Goal: Task Accomplishment & Management: Manage account settings

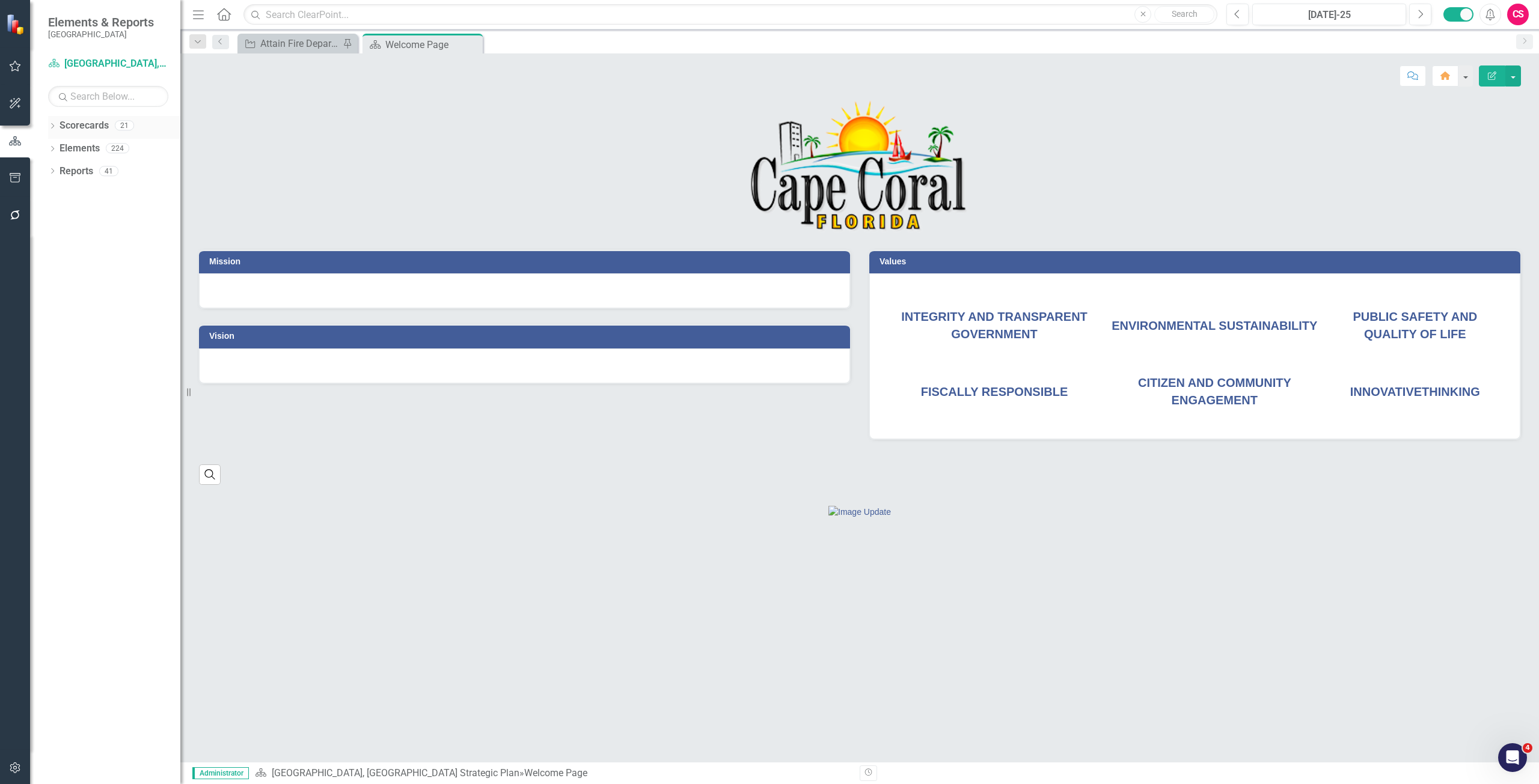
click at [89, 126] on link "Scorecards" at bounding box center [83, 125] width 49 height 13
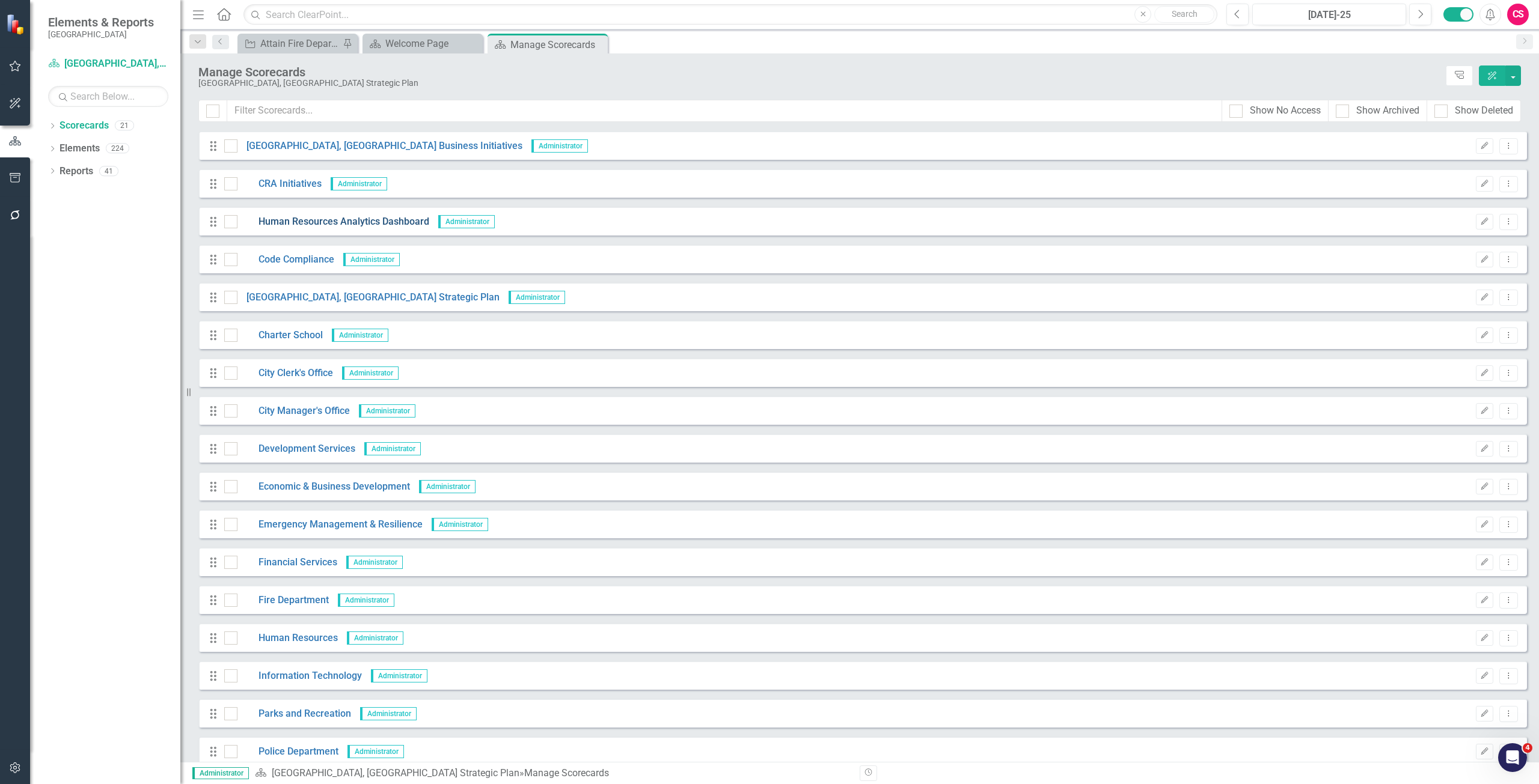
click at [316, 220] on link "Human Resources Analytics Dashboard" at bounding box center [333, 221] width 192 height 13
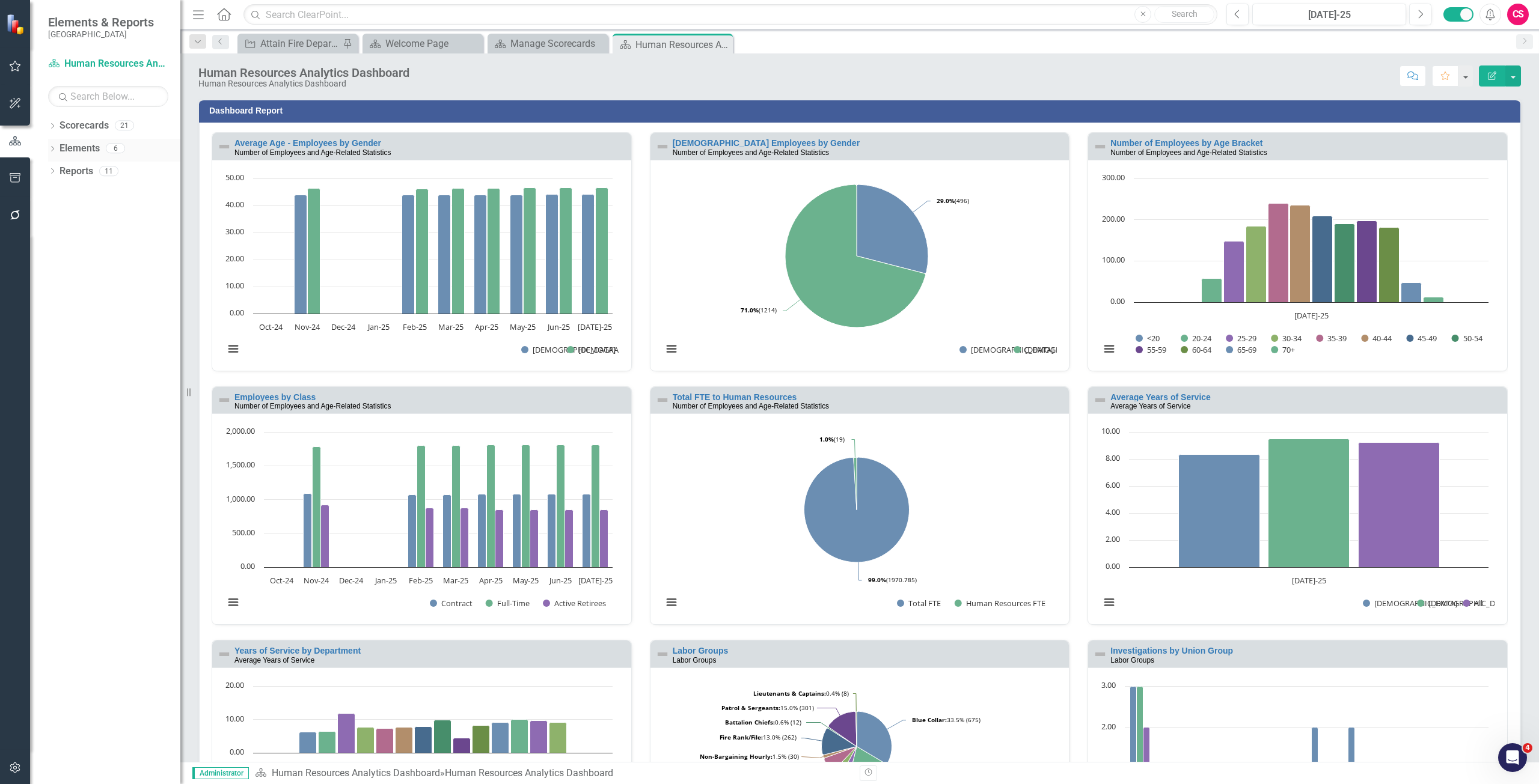
click at [80, 146] on link "Elements" at bounding box center [79, 148] width 40 height 13
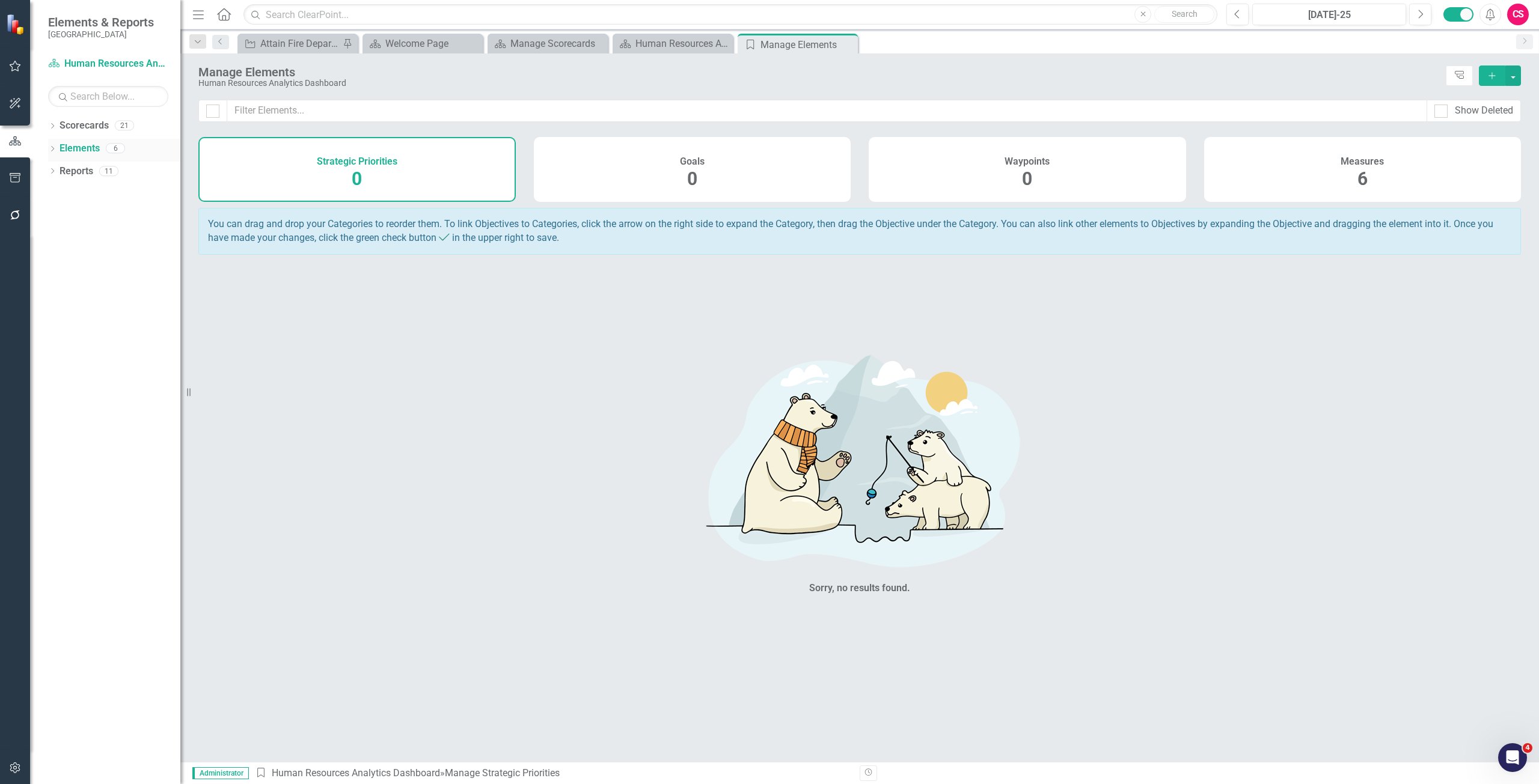
click at [76, 151] on link "Elements" at bounding box center [79, 148] width 40 height 13
click at [1273, 153] on div "Measures 6" at bounding box center [1362, 169] width 317 height 65
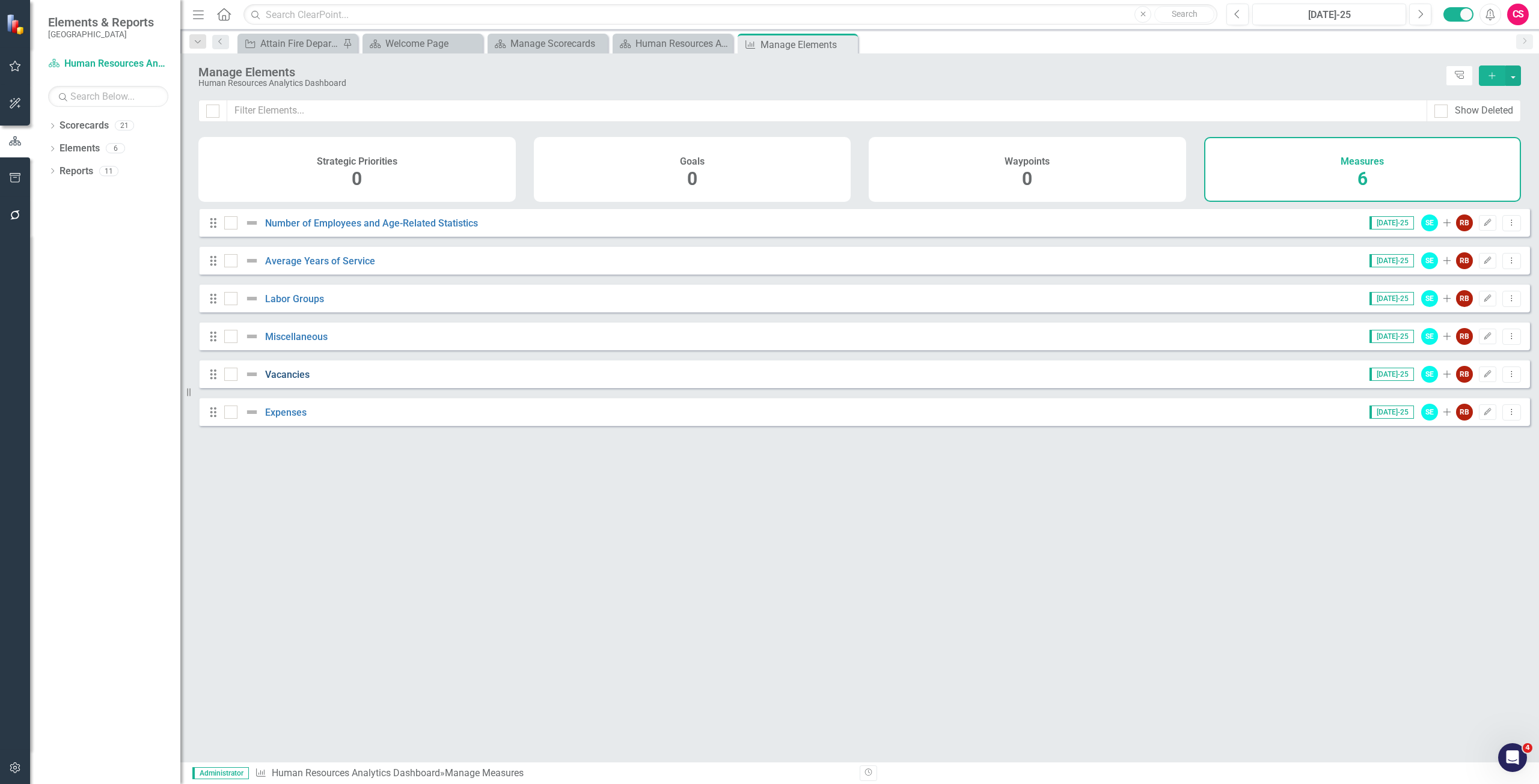
click at [290, 380] on link "Vacancies" at bounding box center [288, 375] width 45 height 12
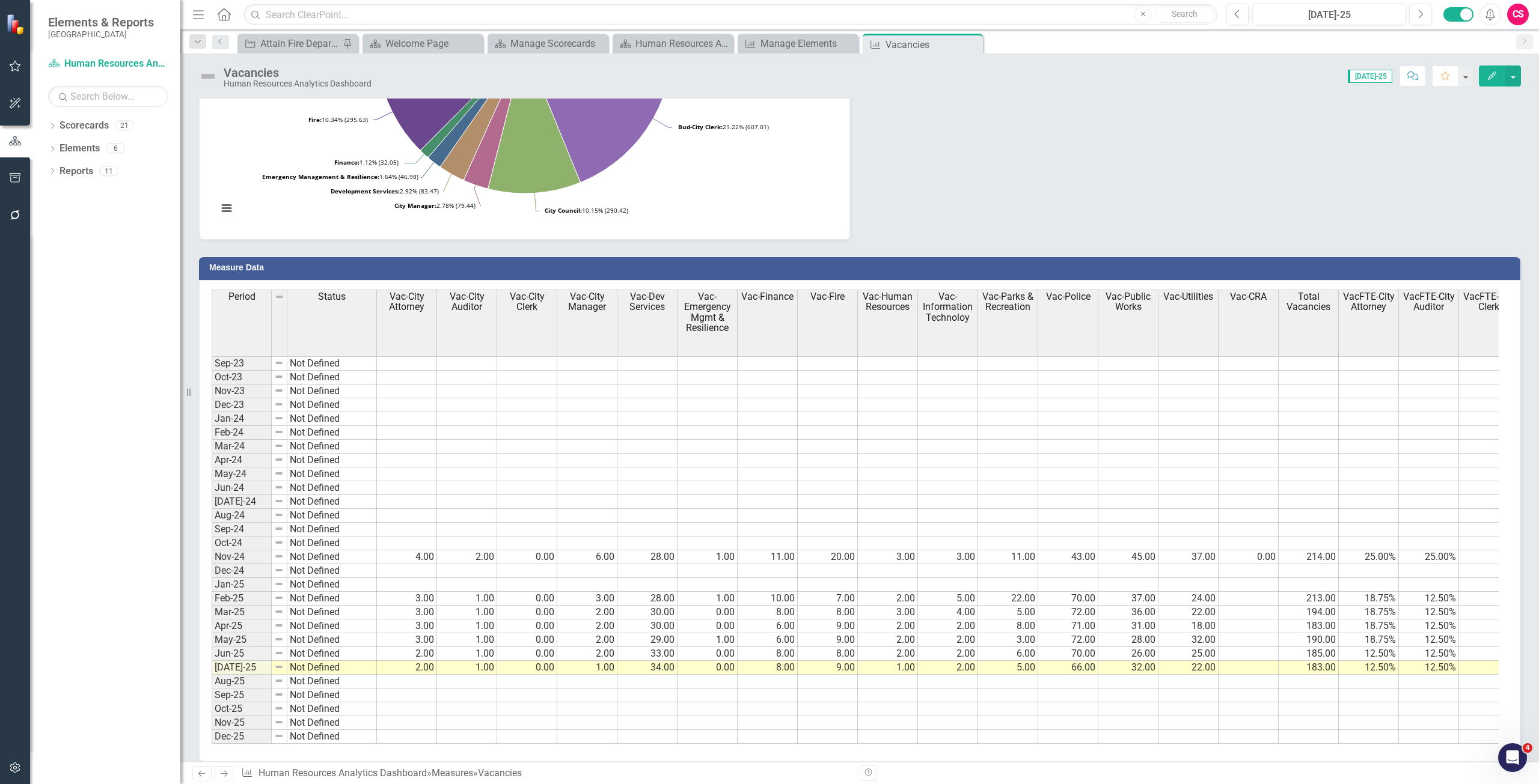
click at [1491, 83] on button "Edit" at bounding box center [1492, 75] width 27 height 21
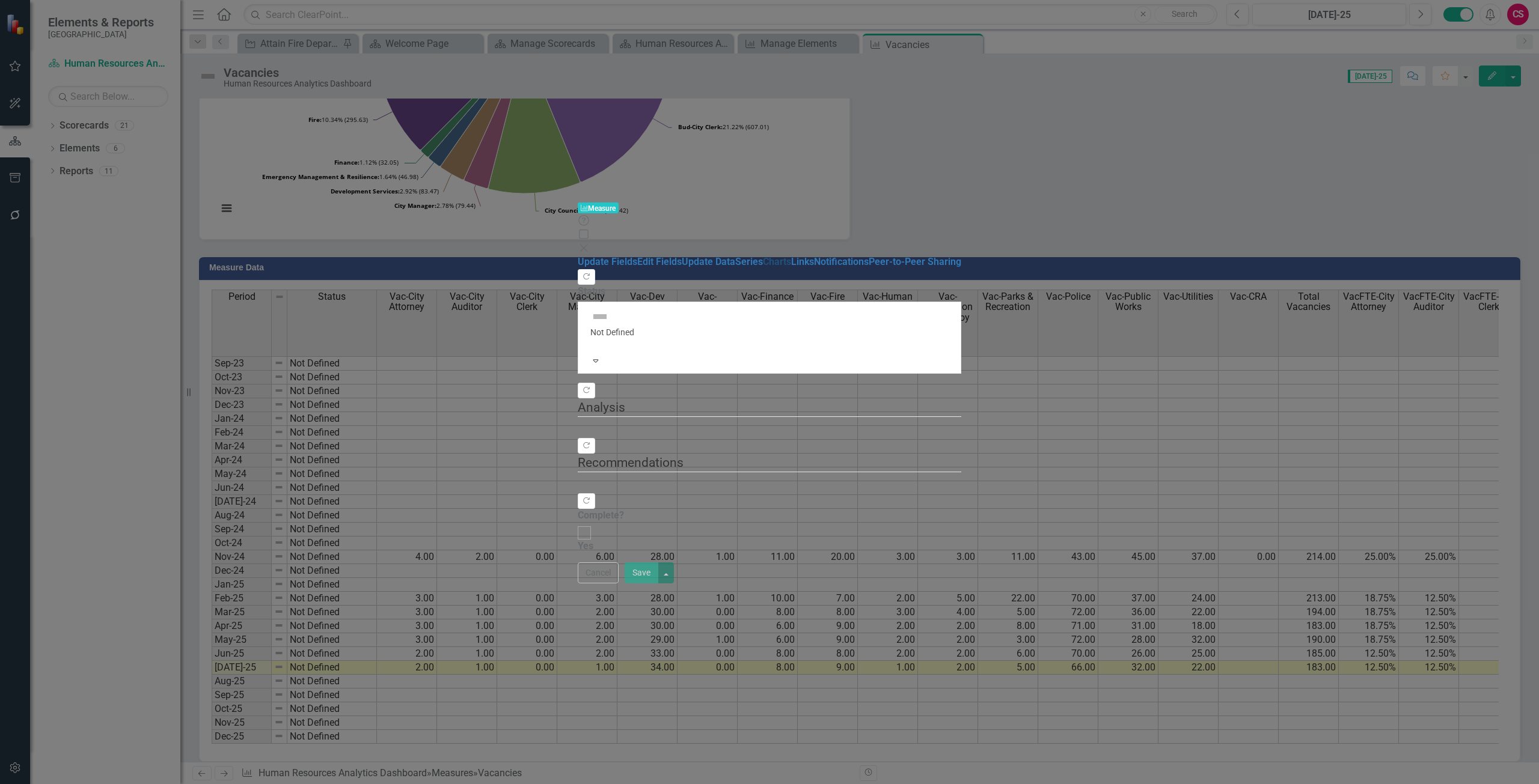
click at [763, 256] on link "Charts" at bounding box center [777, 262] width 29 height 12
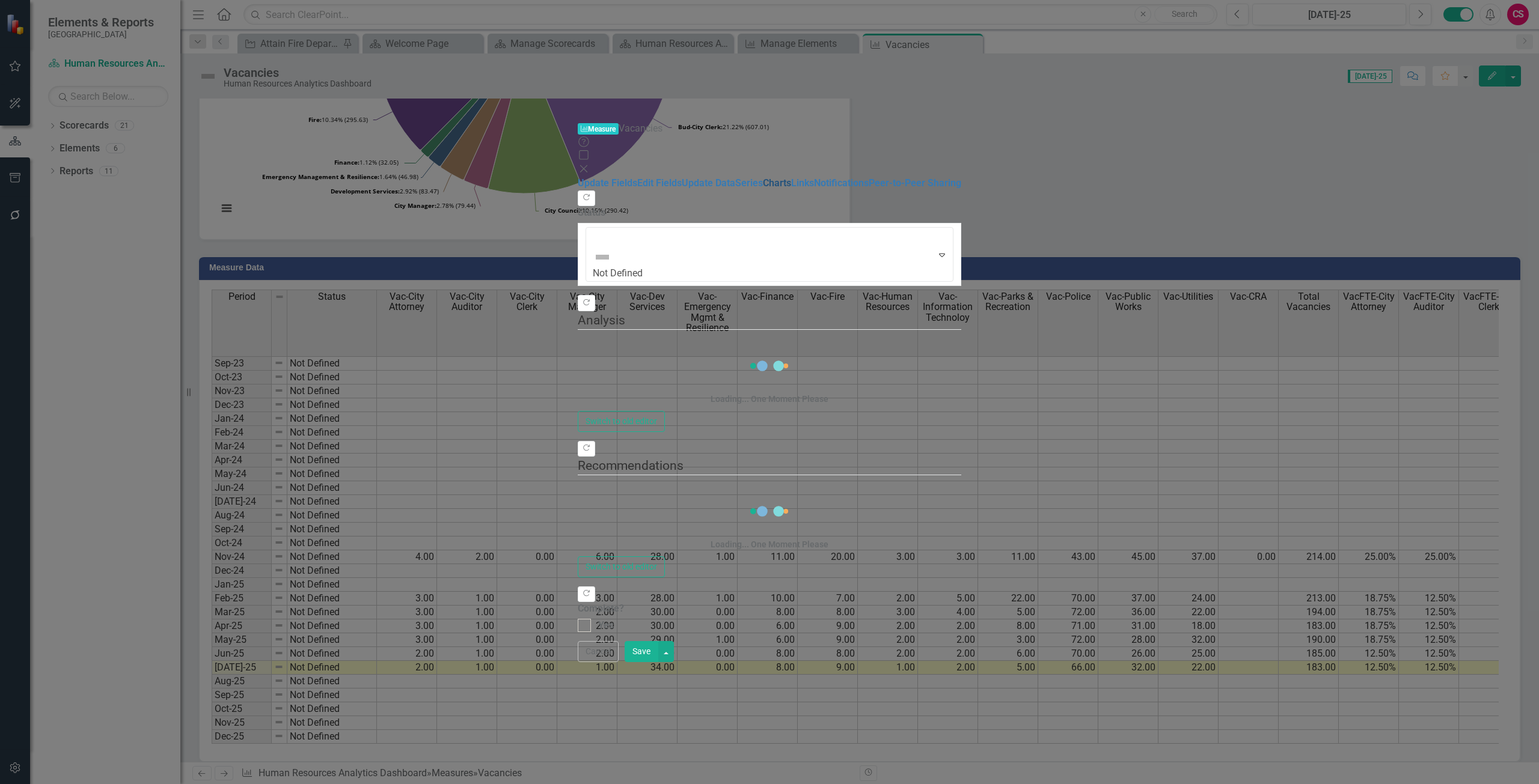
click at [763, 177] on link "Charts" at bounding box center [777, 183] width 29 height 12
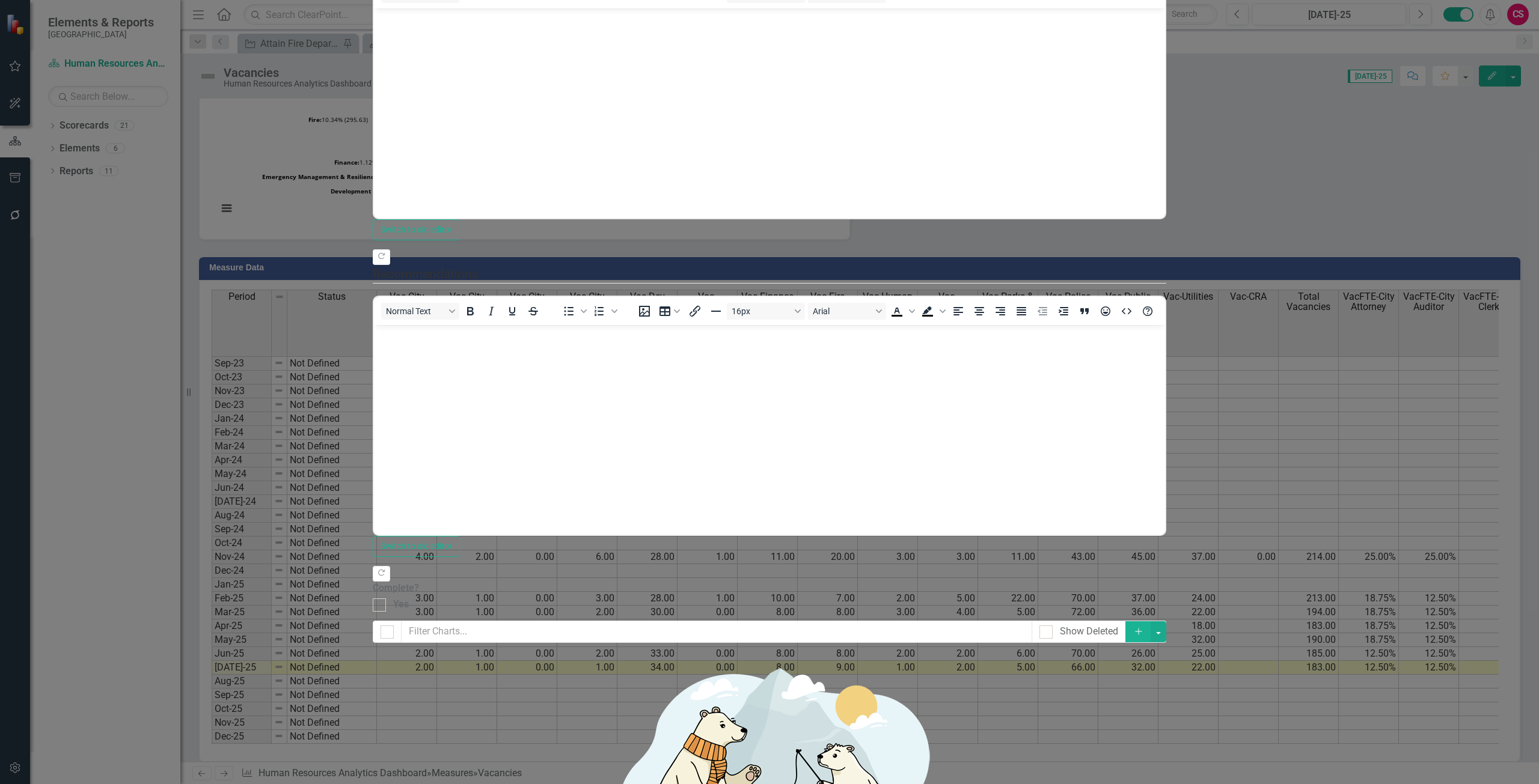
click at [1477, 108] on link "Edit Edit Chart" at bounding box center [1469, 106] width 95 height 22
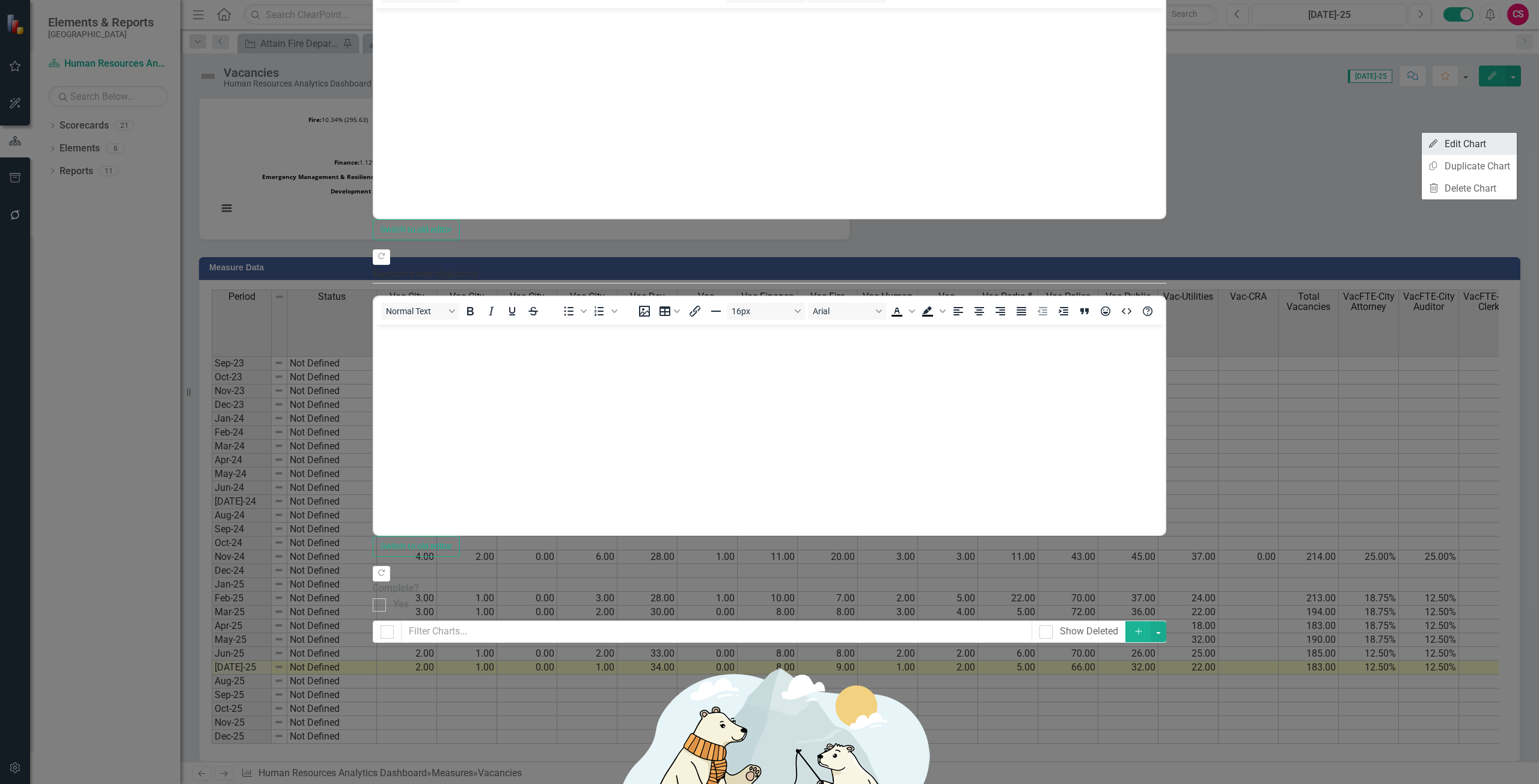
click at [1434, 143] on icon "Edit" at bounding box center [1433, 143] width 11 height 8
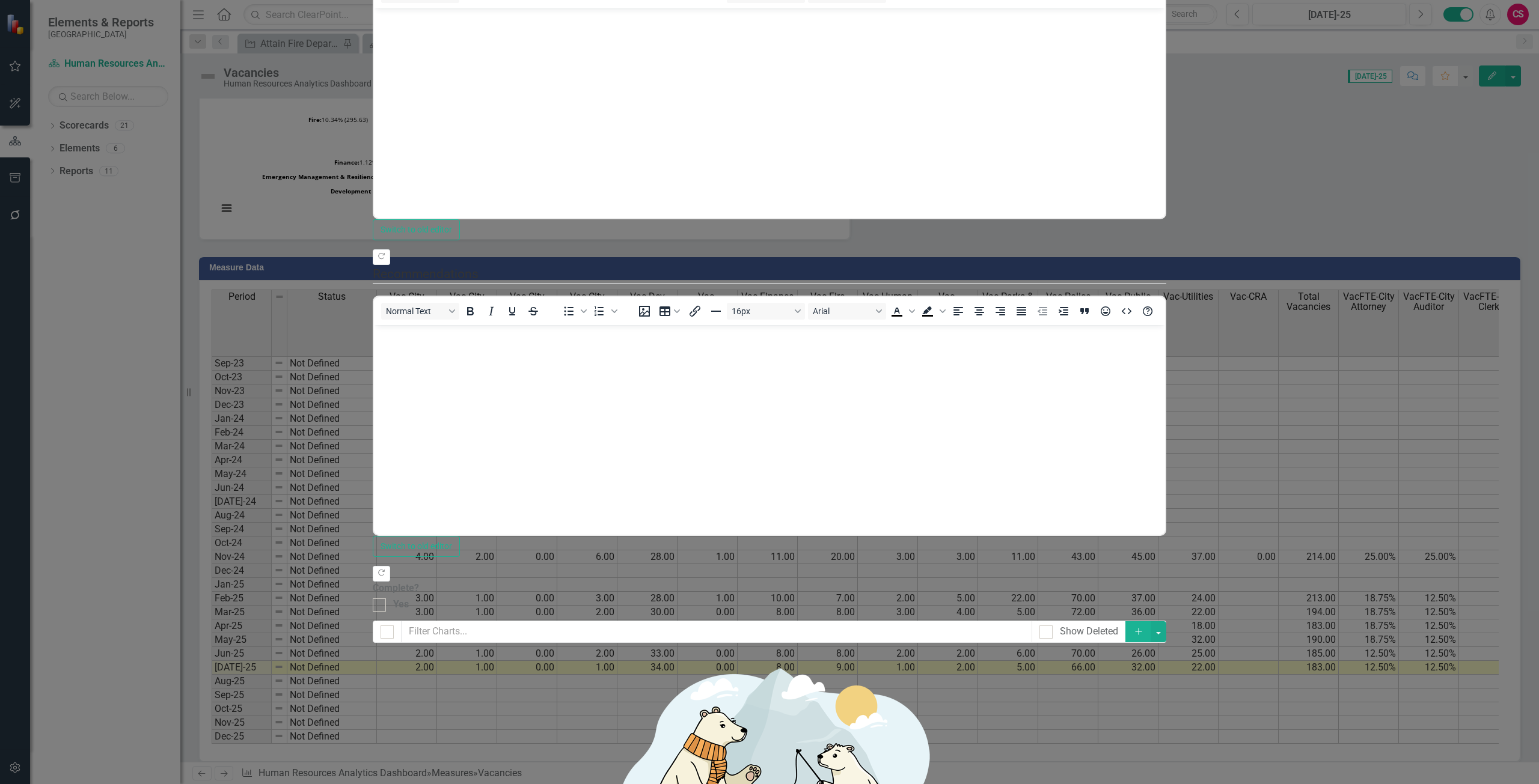
click at [1495, 176] on link "Edit Edit Chart" at bounding box center [1469, 181] width 95 height 22
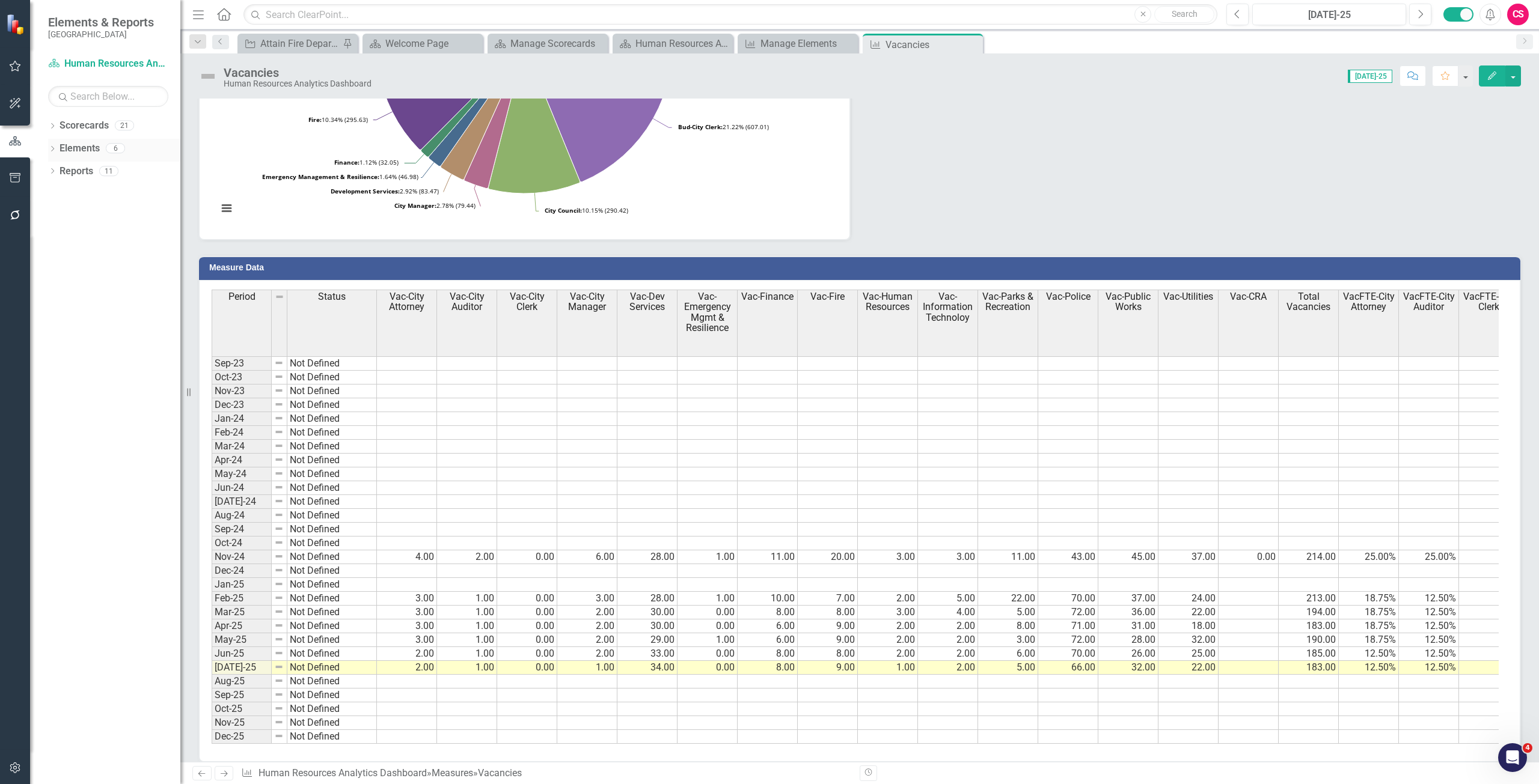
click at [82, 151] on link "Elements" at bounding box center [79, 148] width 40 height 13
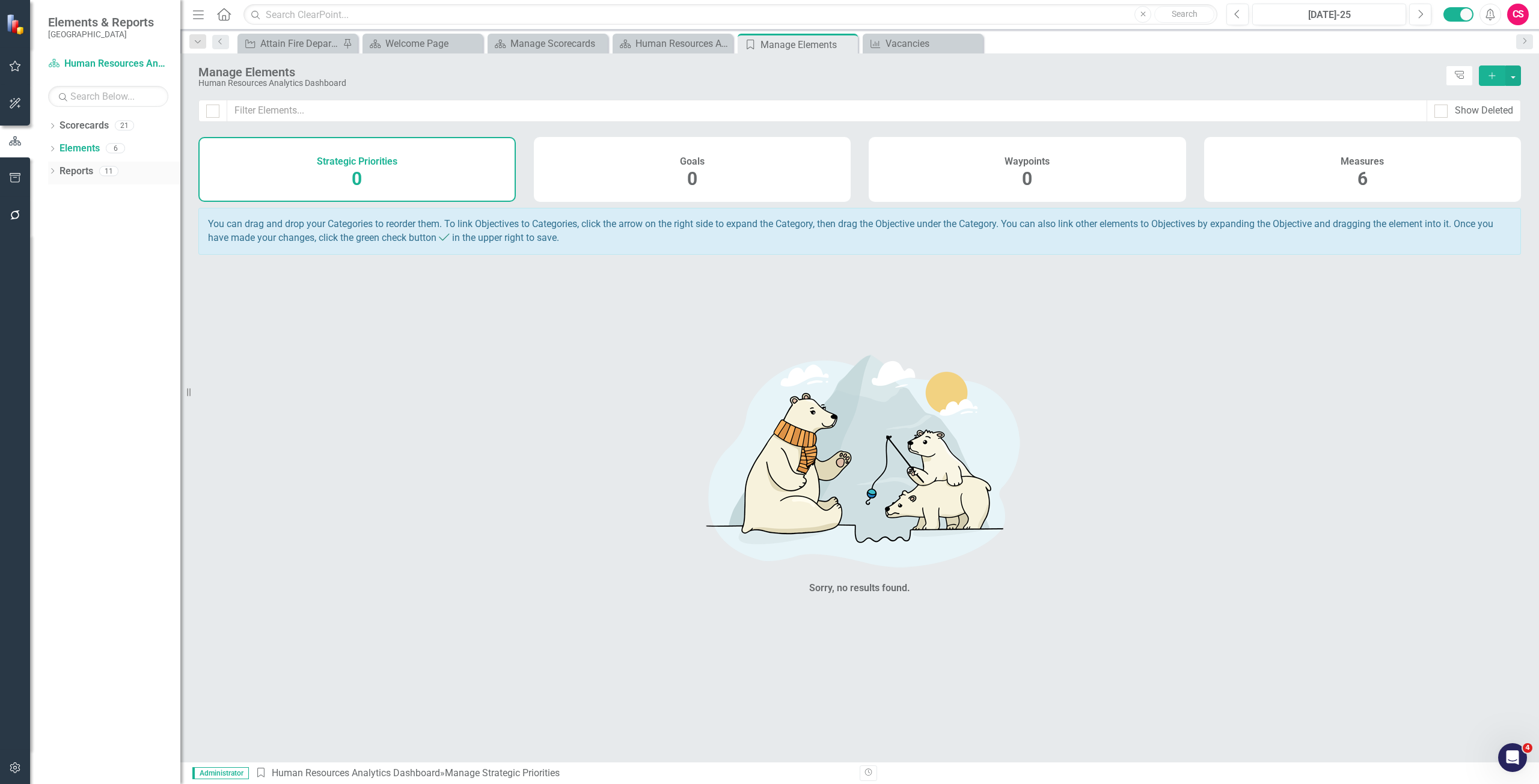
click at [82, 178] on div "Reports" at bounding box center [76, 171] width 34 height 20
click at [83, 176] on link "Reports" at bounding box center [76, 171] width 34 height 13
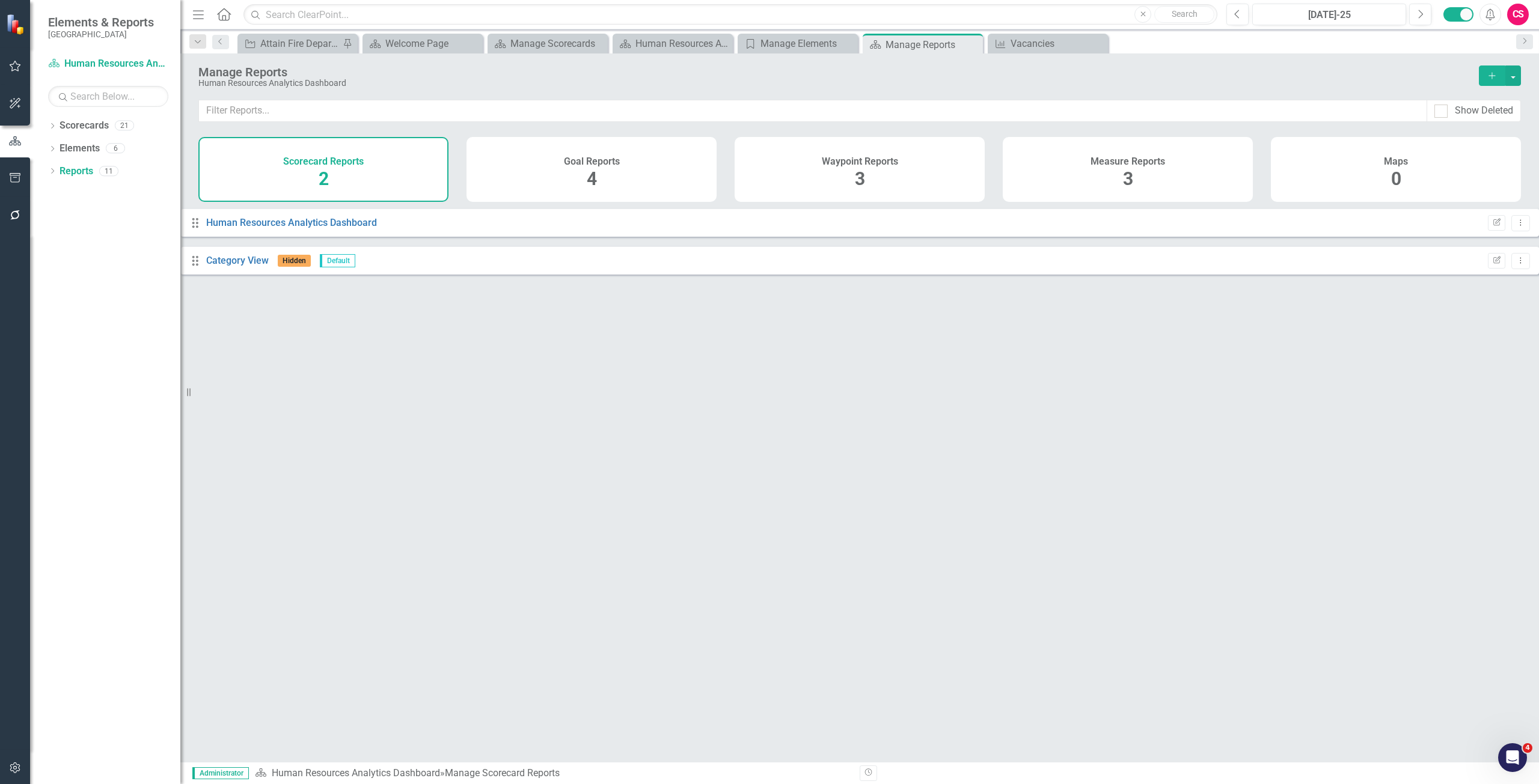
click at [1103, 170] on div "Measure Reports 3" at bounding box center [1127, 169] width 250 height 65
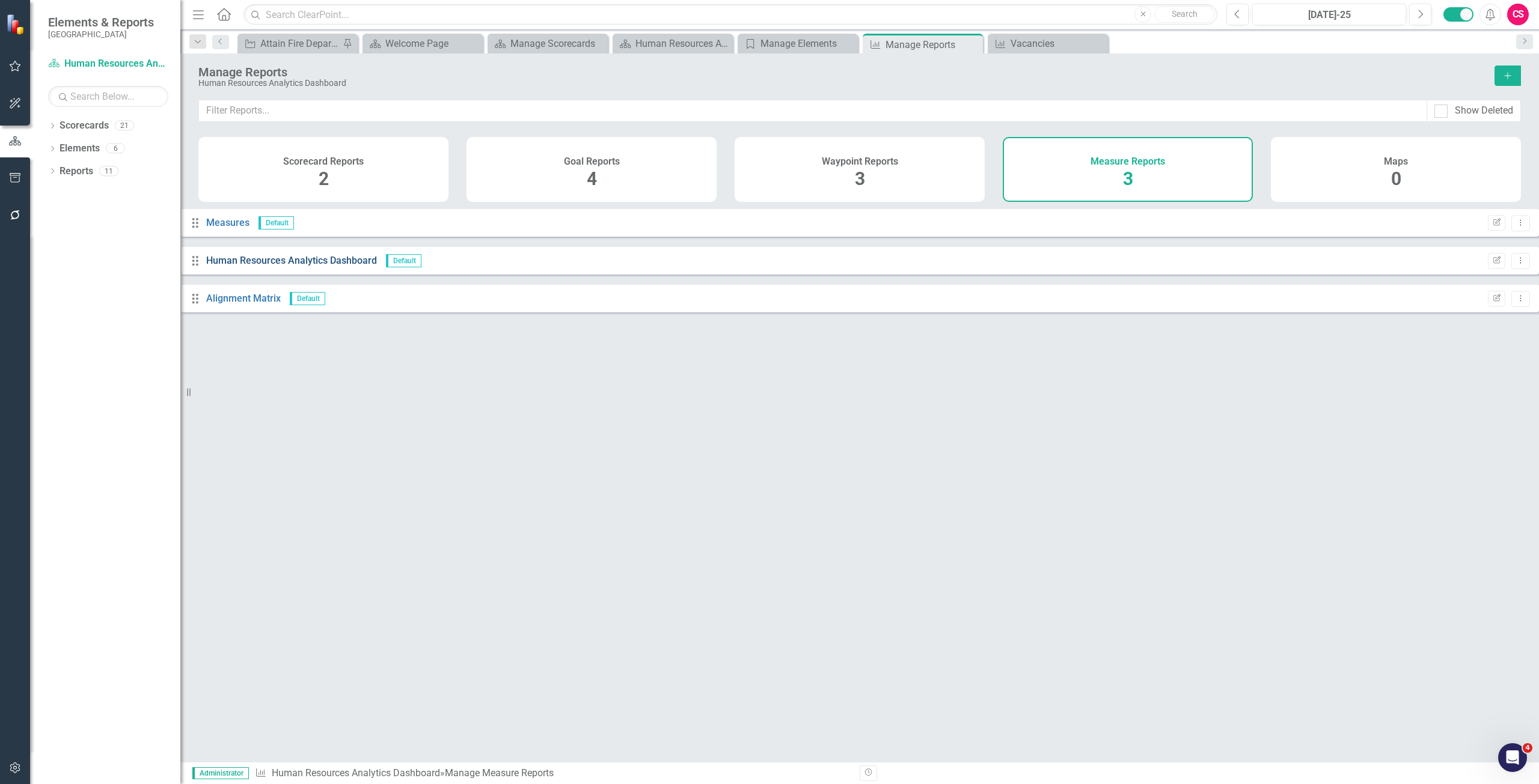
click at [347, 266] on link "Human Resources Analytics Dashboard" at bounding box center [291, 260] width 170 height 12
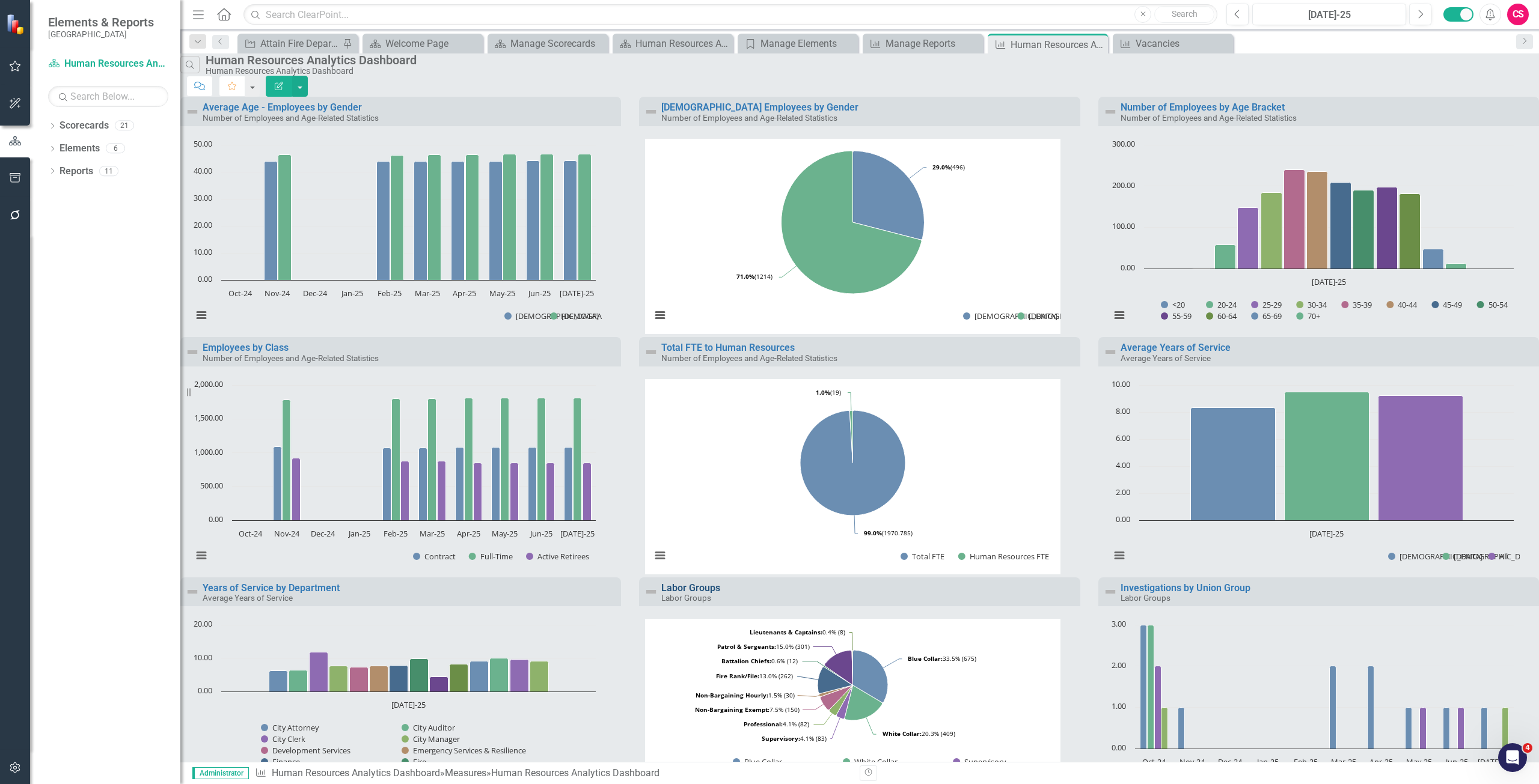
click at [687, 582] on link "Labor Groups" at bounding box center [691, 588] width 59 height 12
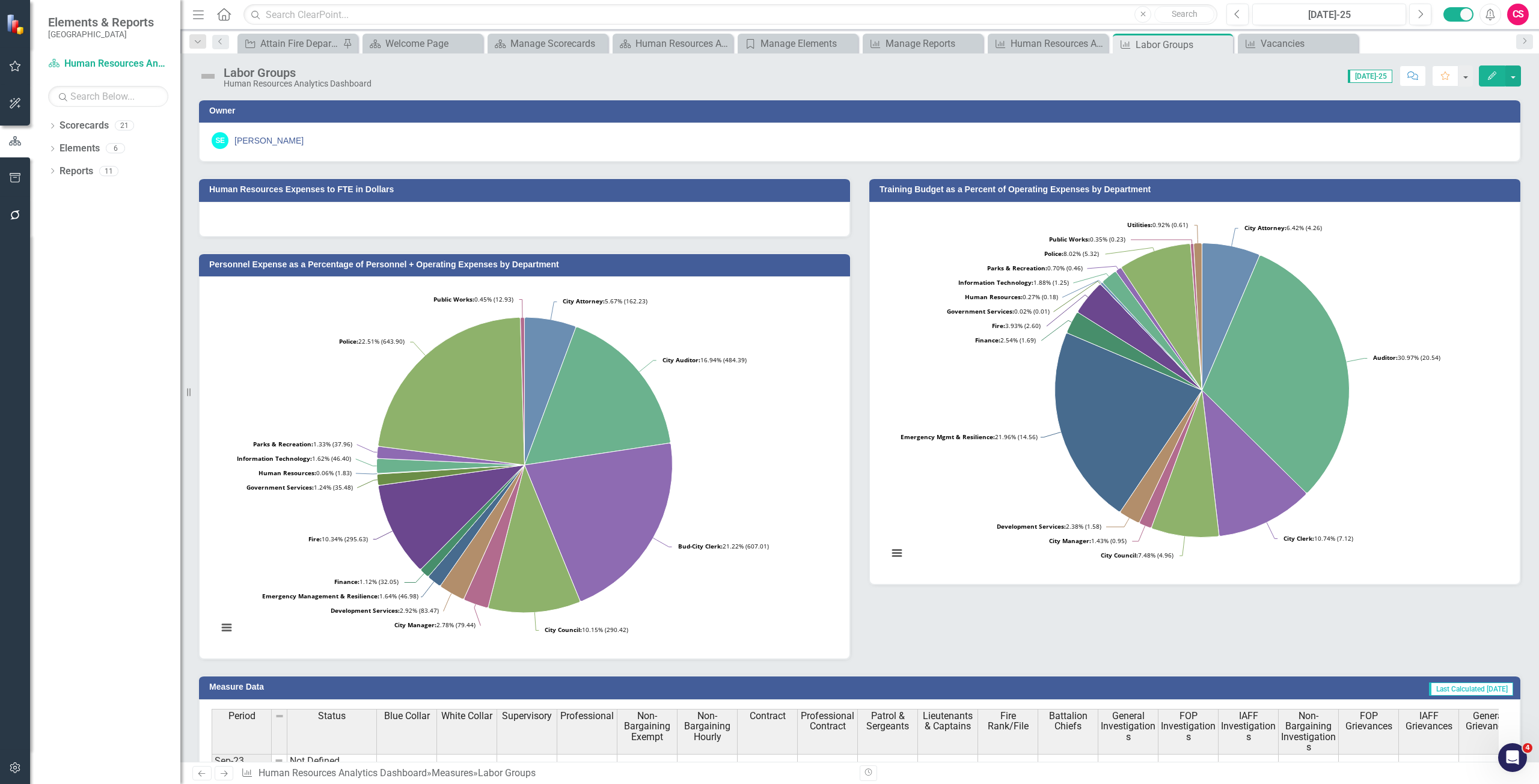
click at [1483, 75] on button "Edit" at bounding box center [1492, 75] width 27 height 21
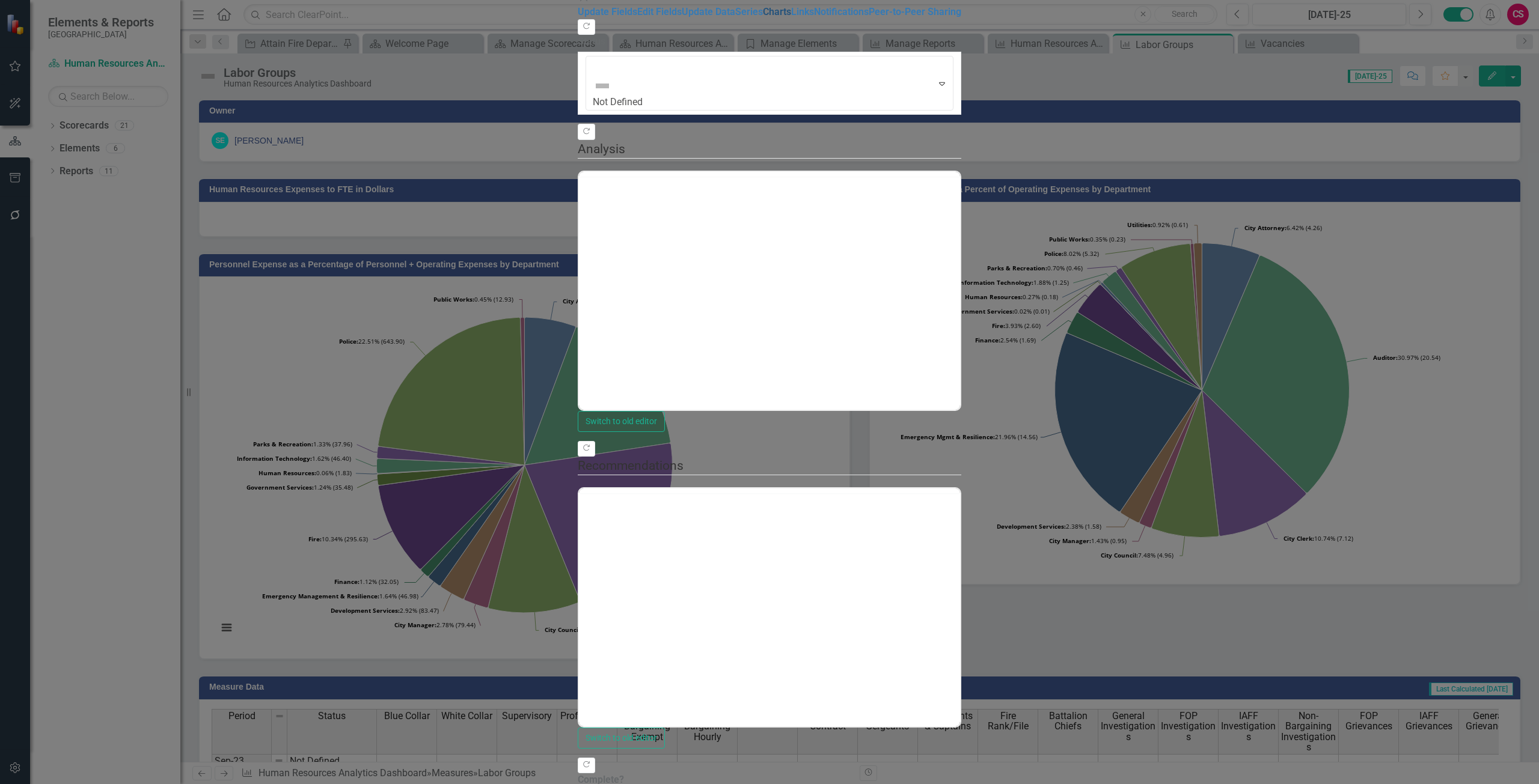
click at [763, 17] on link "Charts" at bounding box center [777, 12] width 29 height 12
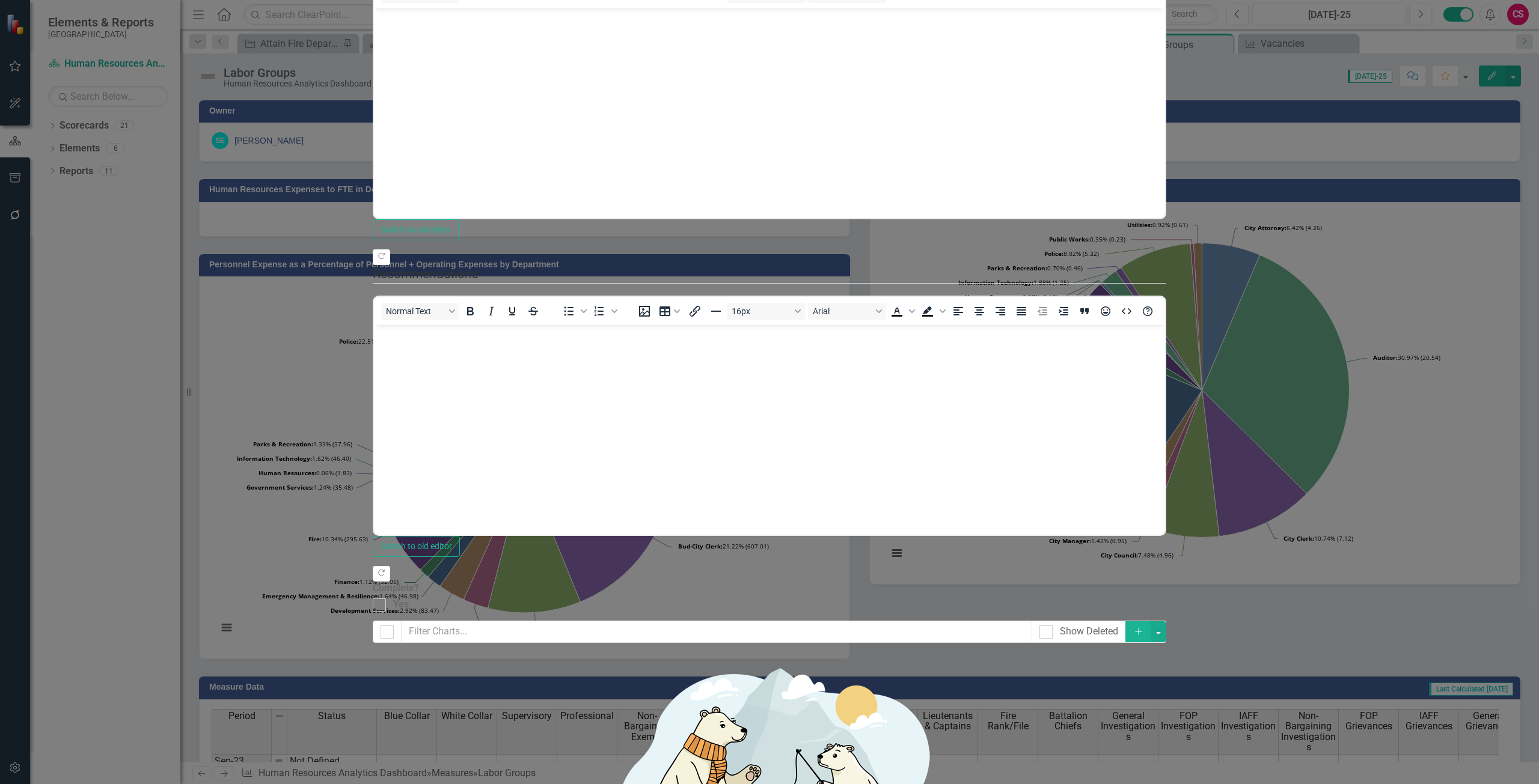
click at [1489, 108] on link "Edit Edit Chart" at bounding box center [1469, 106] width 95 height 22
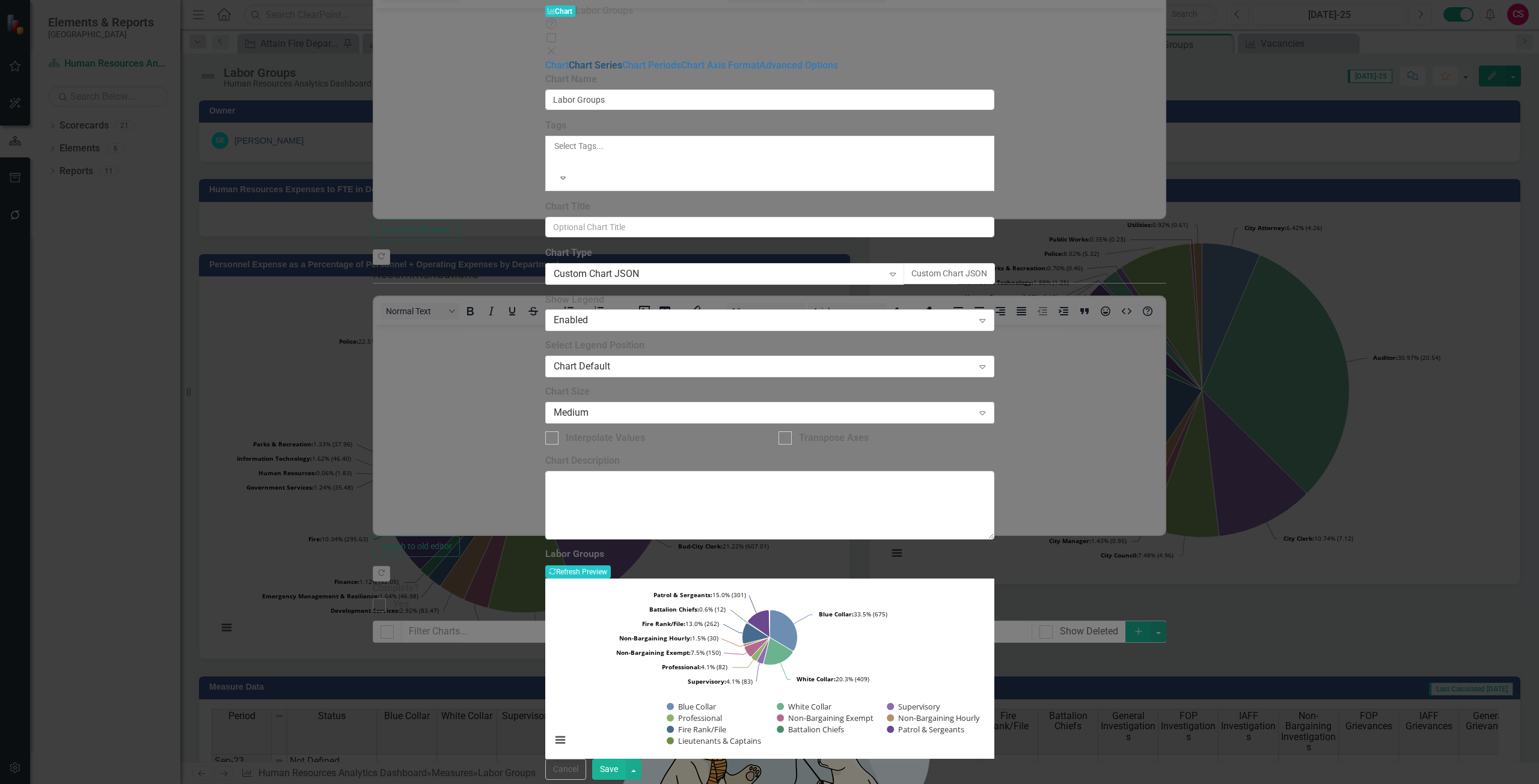
click at [568, 71] on link "Chart Series" at bounding box center [595, 65] width 54 height 12
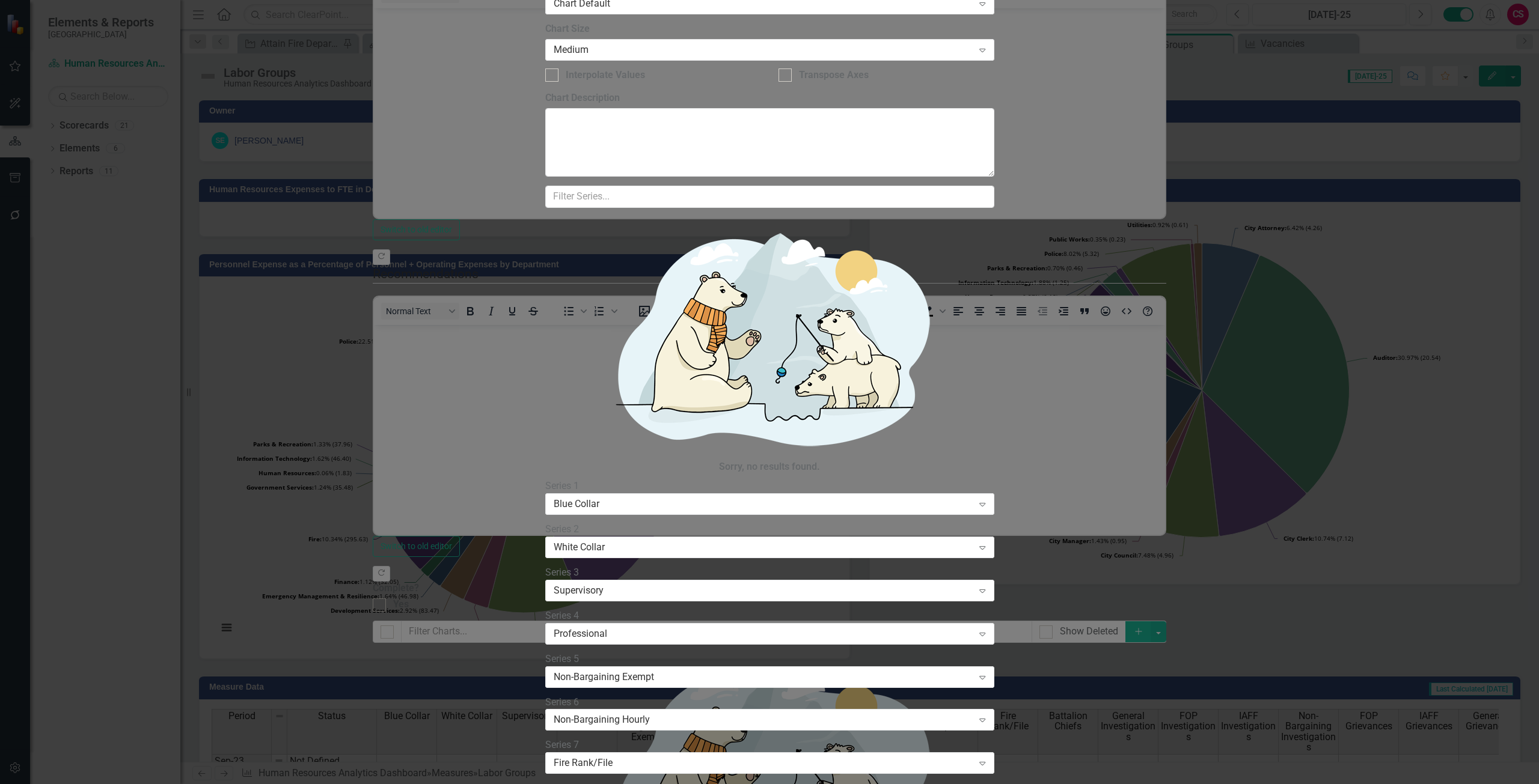
drag, startPoint x: 1447, startPoint y: 778, endPoint x: 1445, endPoint y: 769, distance: 9.2
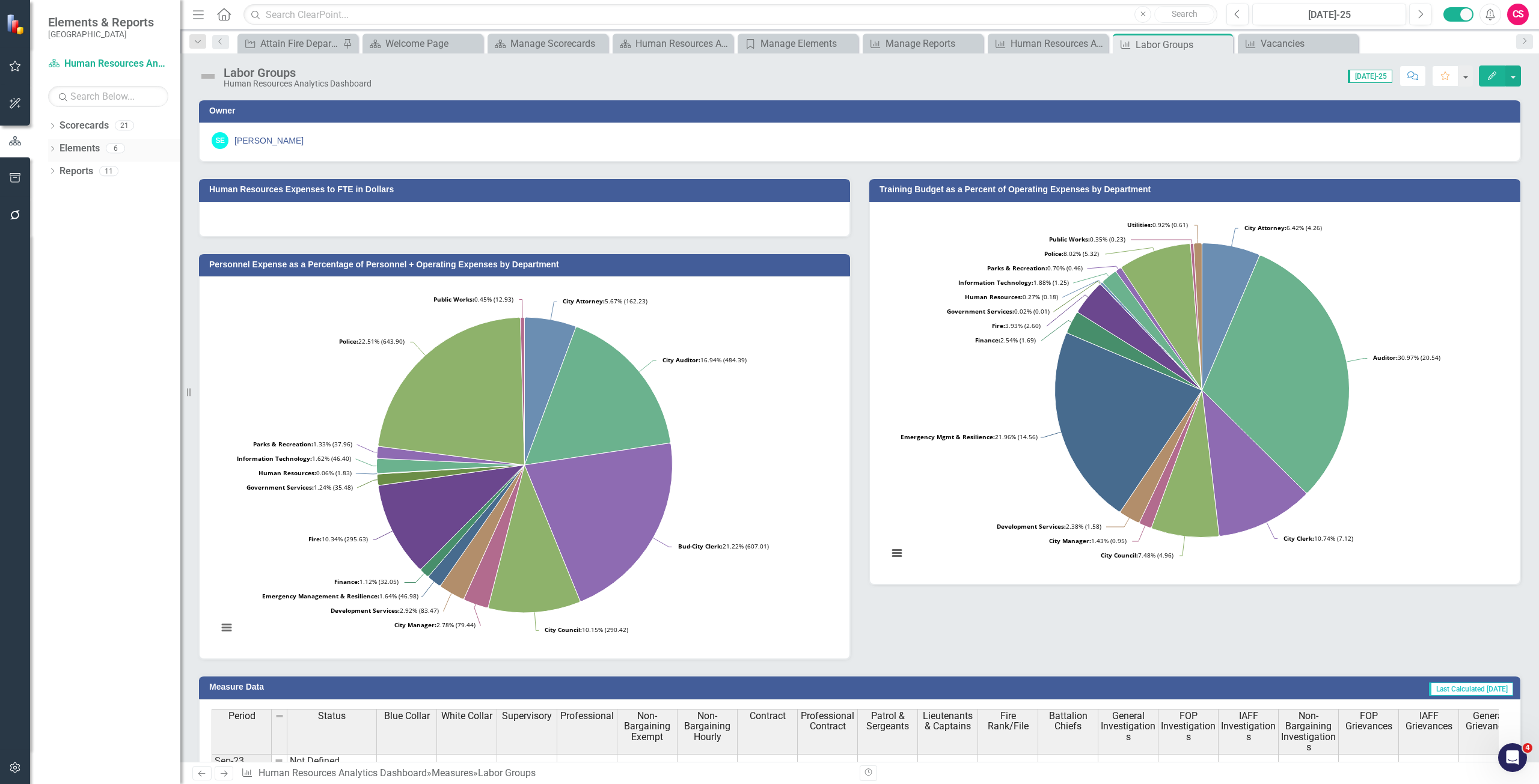
click at [79, 145] on link "Elements" at bounding box center [79, 148] width 40 height 13
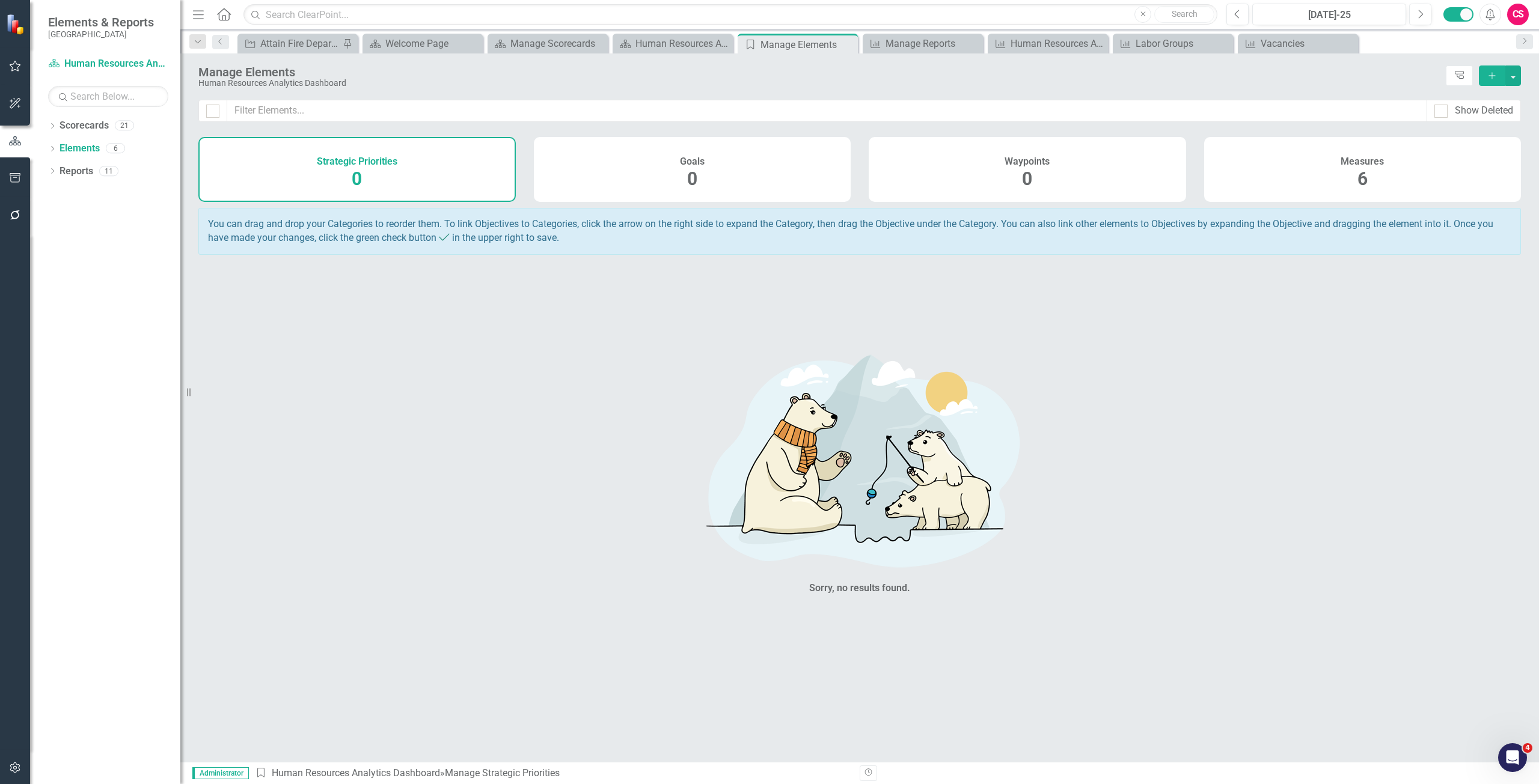
click at [1278, 174] on div "Measures 6" at bounding box center [1362, 169] width 317 height 65
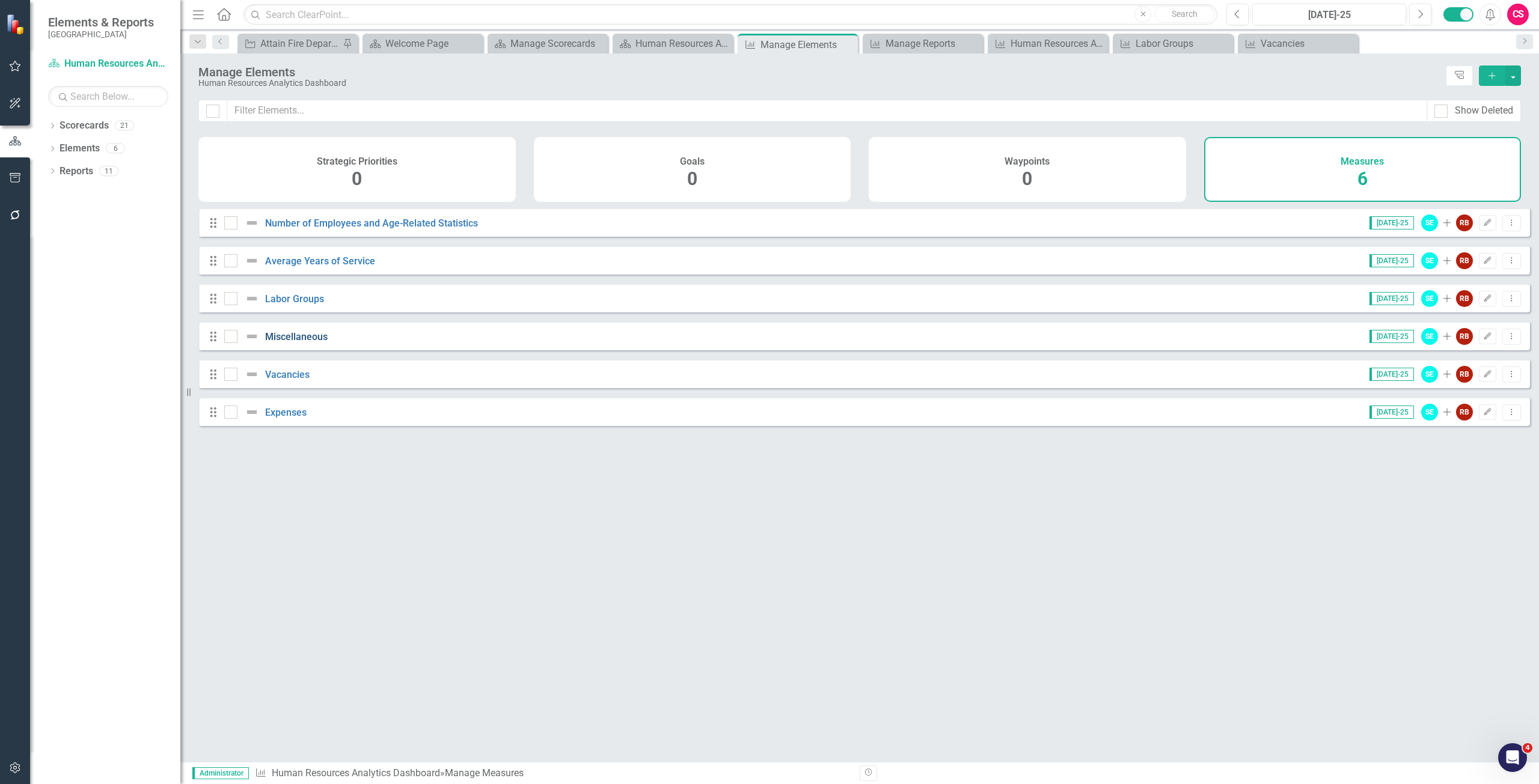
click at [303, 342] on link "Miscellaneous" at bounding box center [297, 336] width 63 height 12
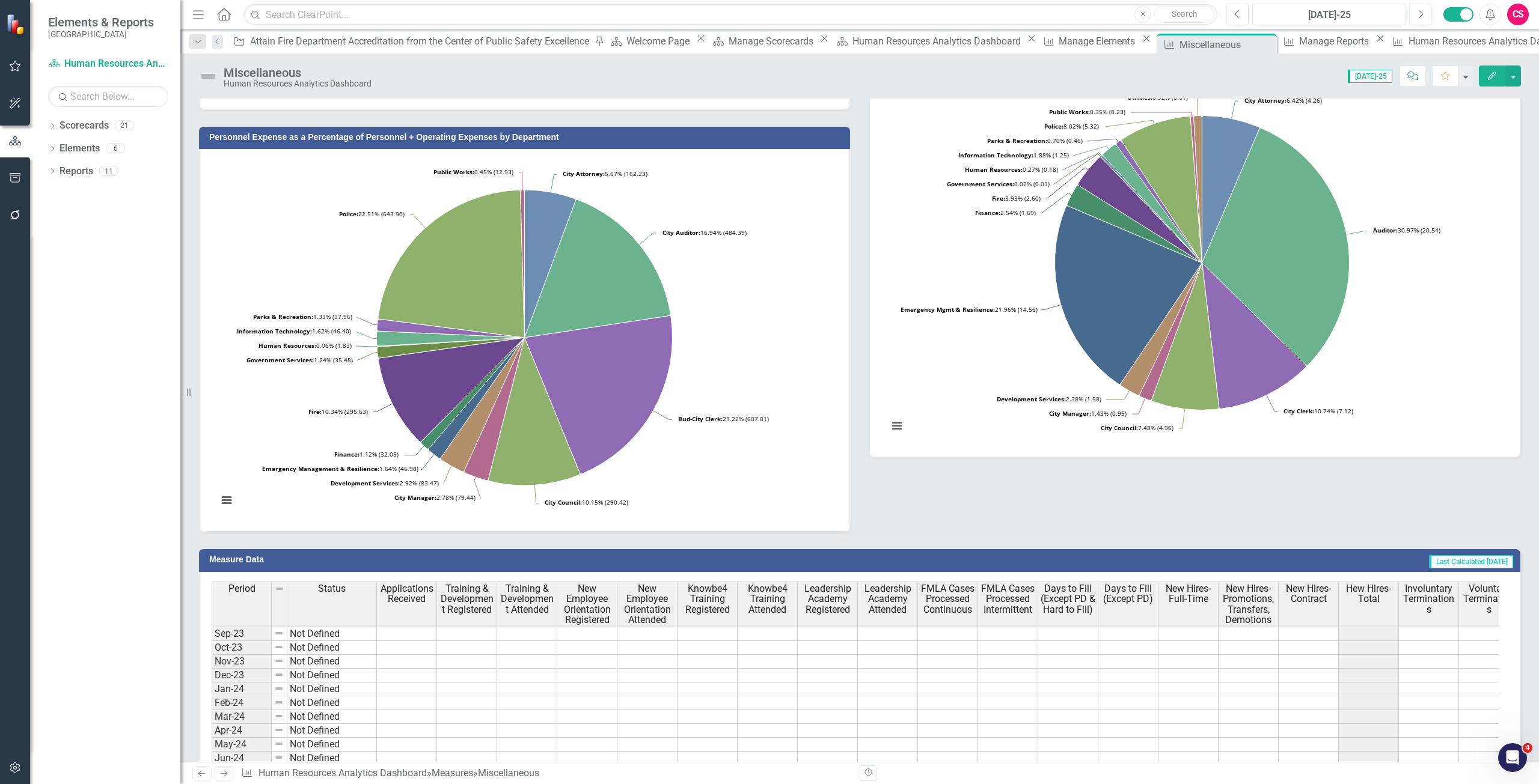
scroll to position [180, 0]
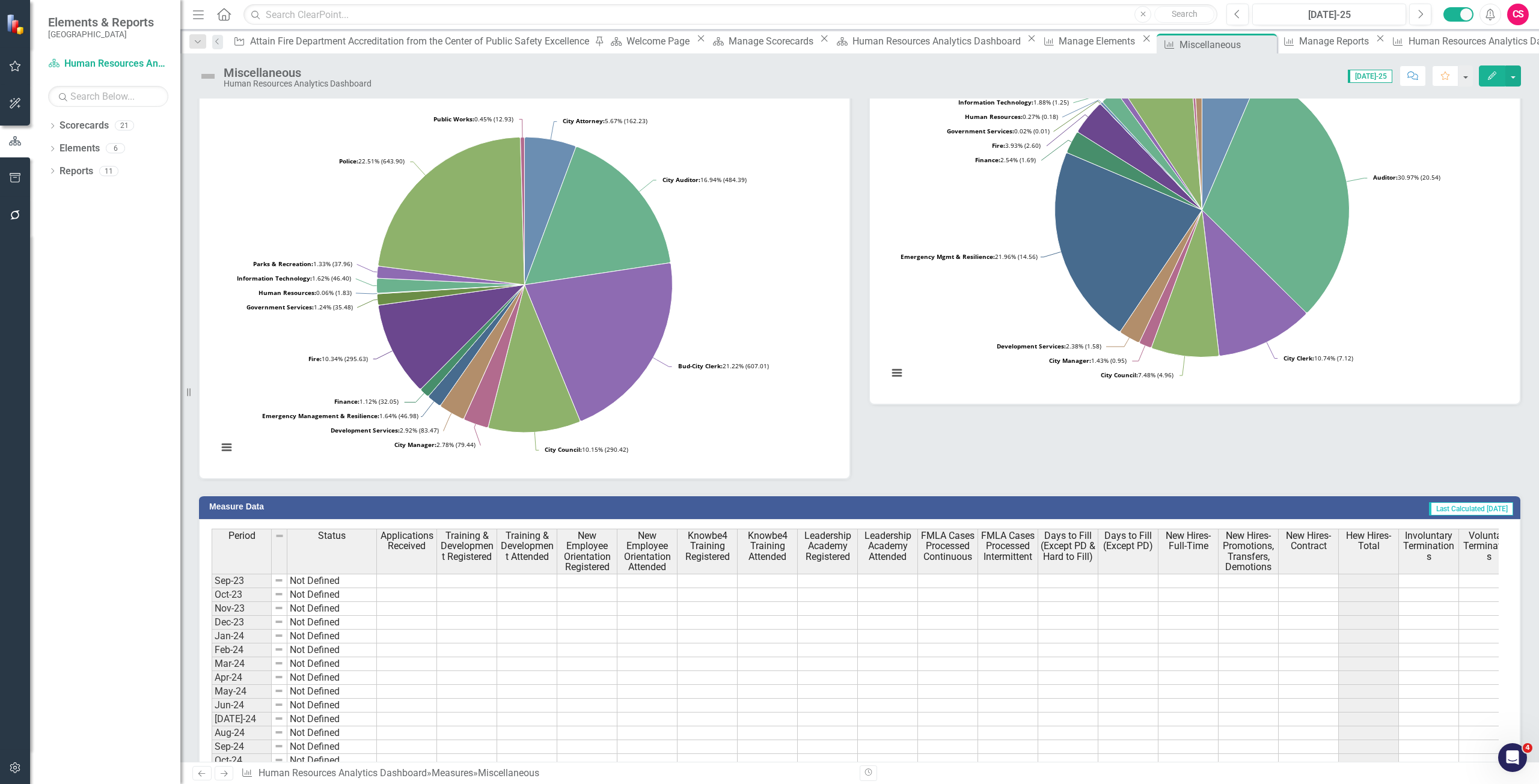
click at [1490, 80] on icon "button" at bounding box center [1491, 75] width 8 height 8
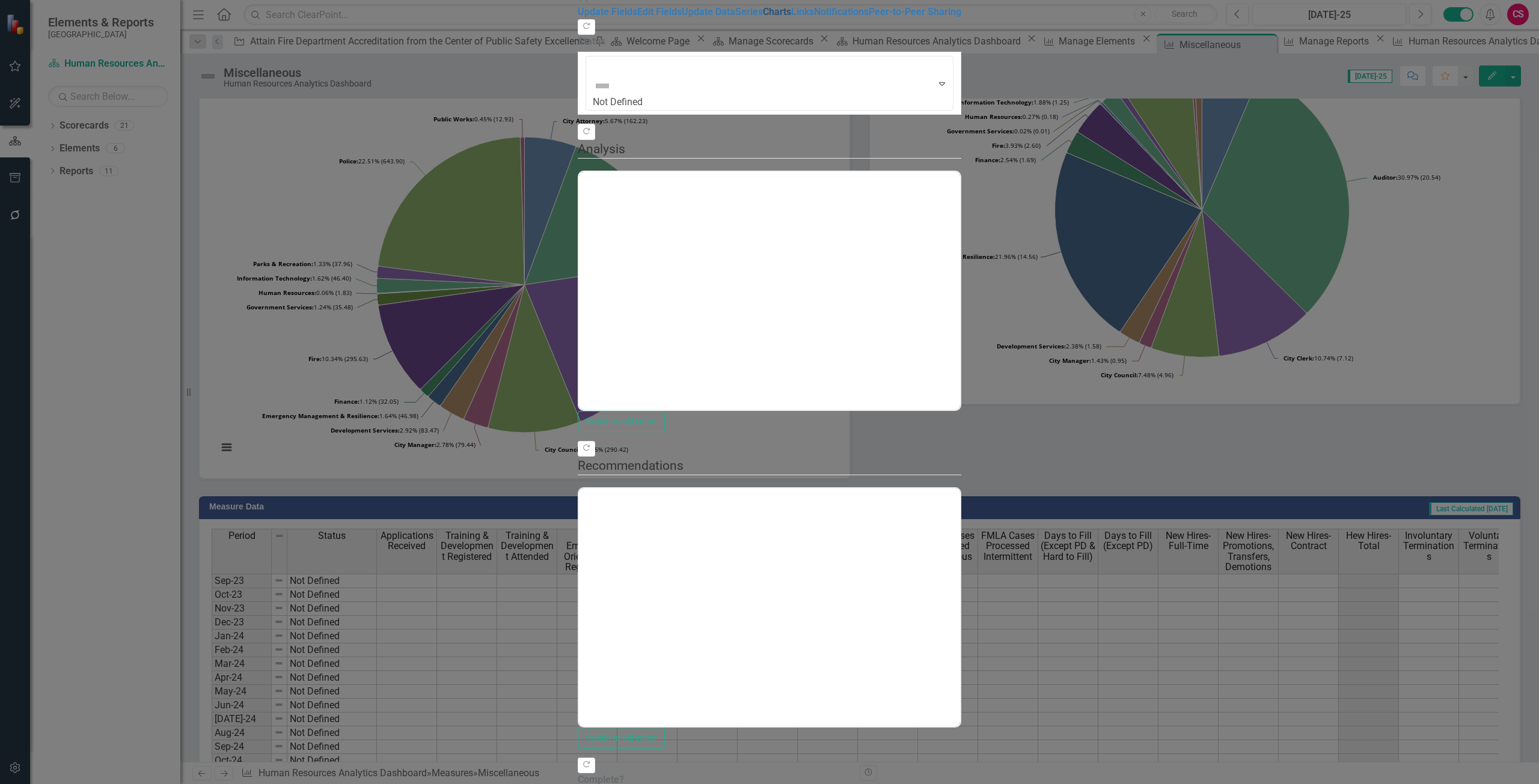
click at [763, 17] on link "Charts" at bounding box center [777, 12] width 29 height 12
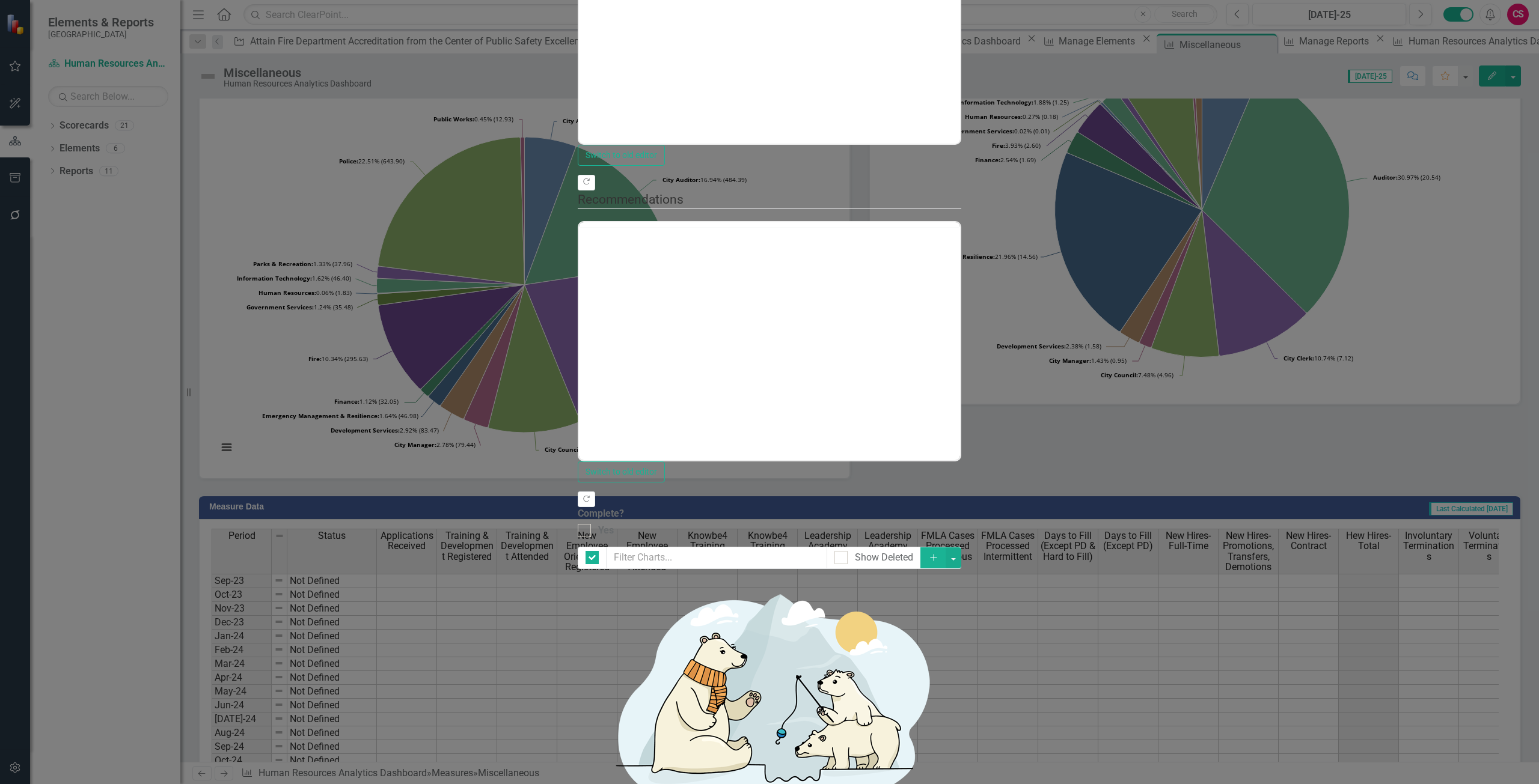
checkbox input "false"
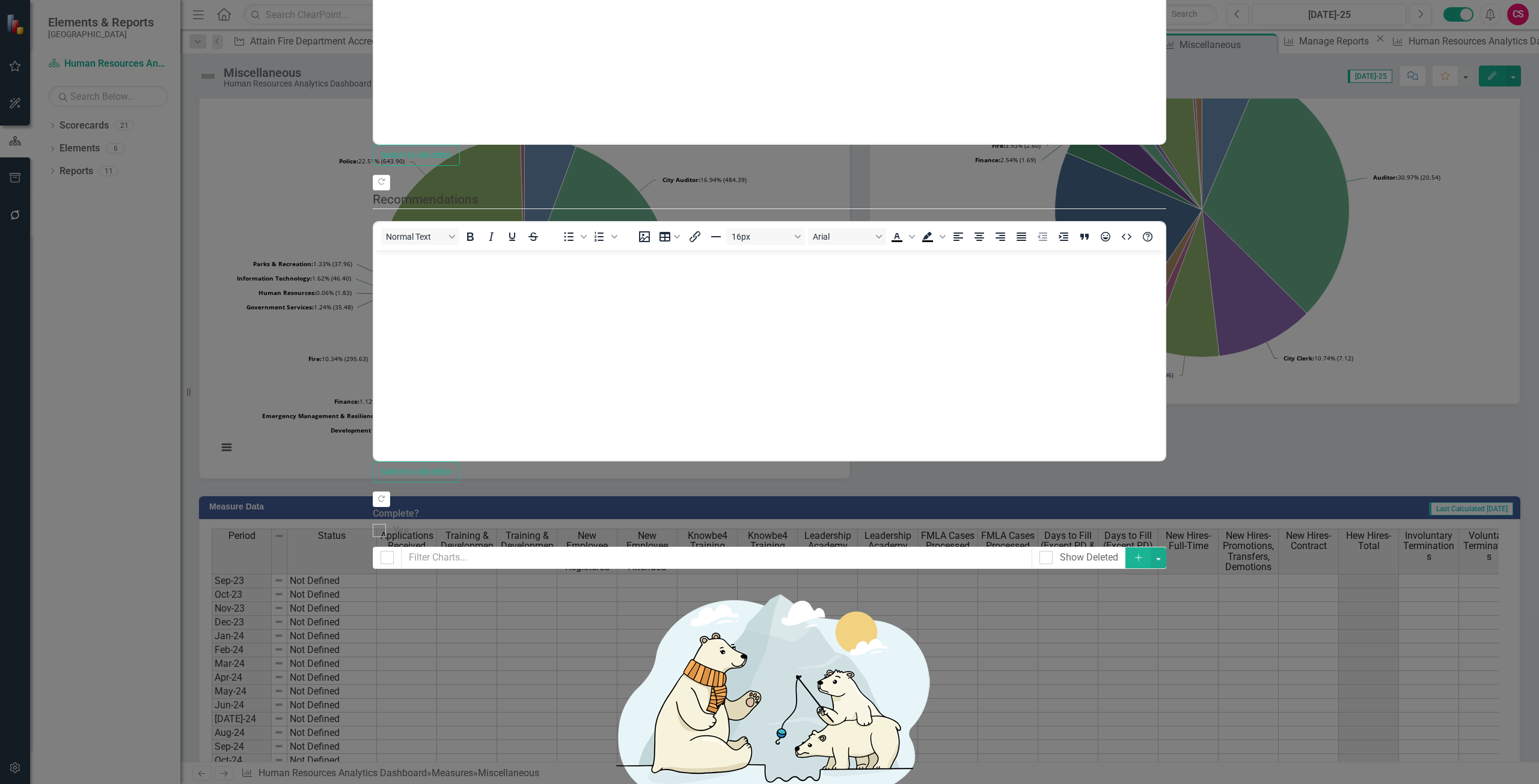
scroll to position [0, 0]
click at [1432, 375] on link "Edit Edit Chart" at bounding box center [1469, 371] width 95 height 22
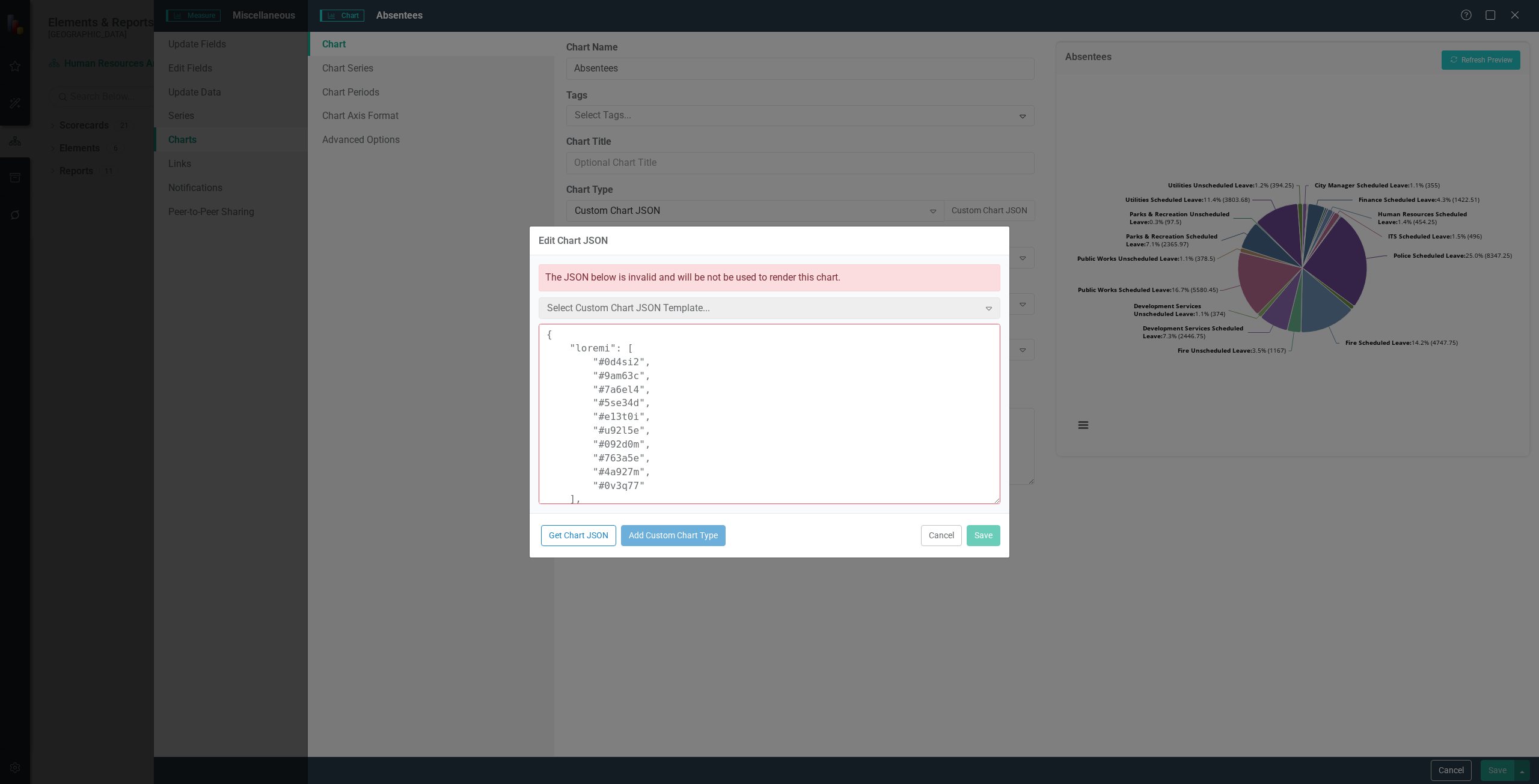
scroll to position [240, 0]
drag, startPoint x: 687, startPoint y: 400, endPoint x: 596, endPoint y: 395, distance: 91.1
click at [596, 395] on textarea at bounding box center [769, 413] width 462 height 180
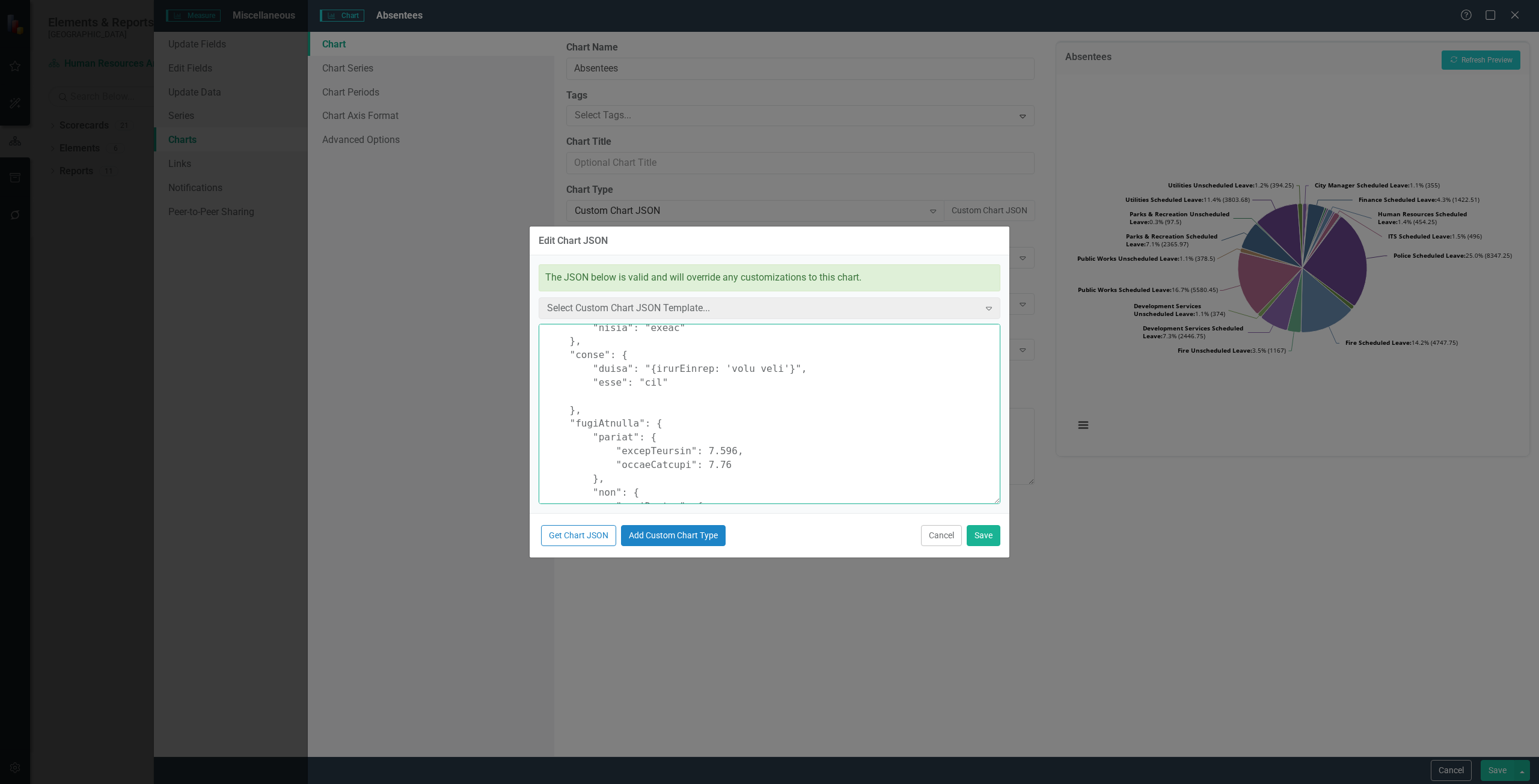
paste textarea ""width": 600, "height": 400,"
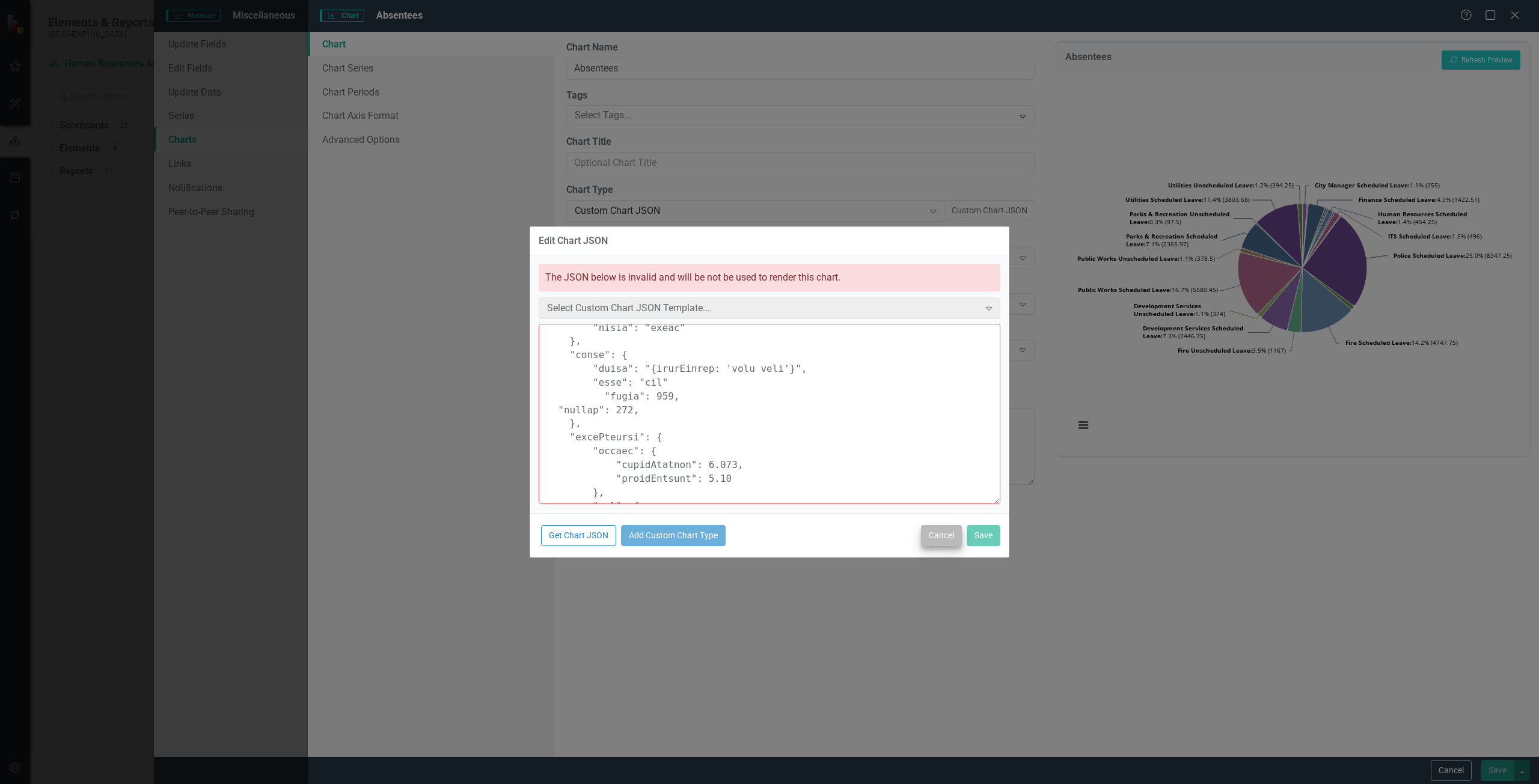
type textarea "{ "colors": [ "#6b8eb2", "#6bb28e", "#8e6bb2", "#8eb26b", "#b26b8e", "#b28e6b",…"
click at [947, 539] on button "Cancel" at bounding box center [941, 535] width 41 height 21
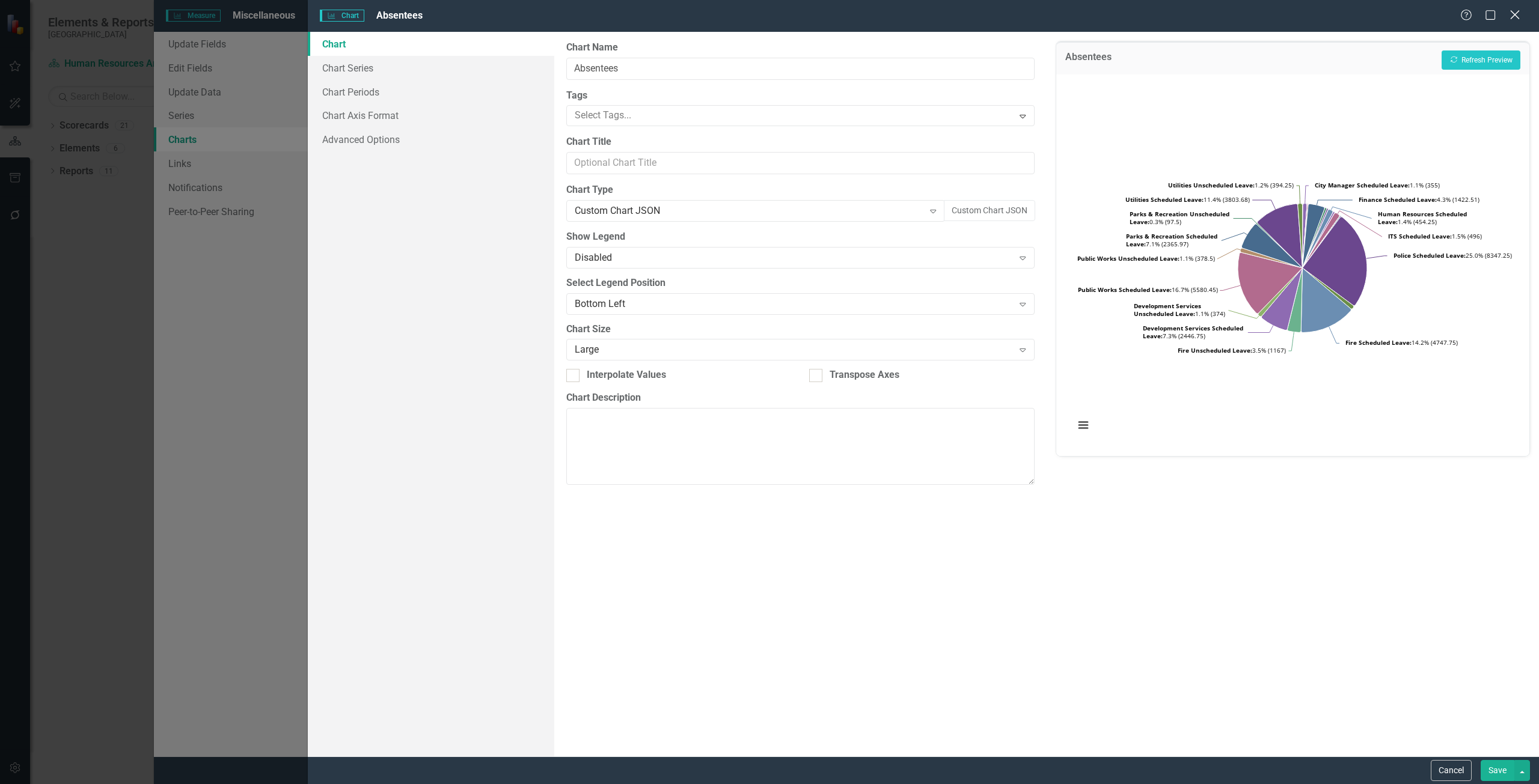
click at [1511, 12] on icon at bounding box center [1514, 14] width 9 height 9
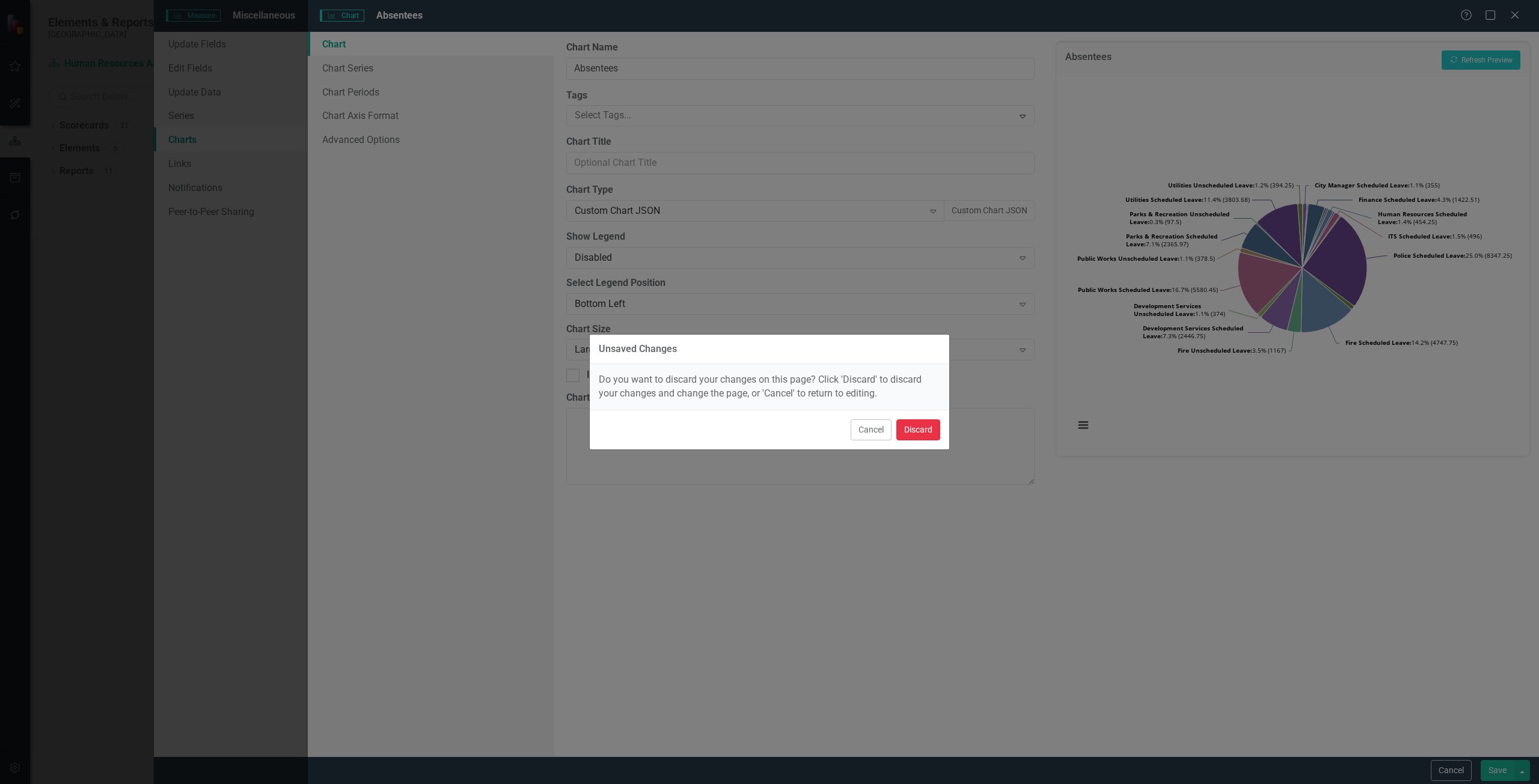
click at [903, 431] on button "Discard" at bounding box center [918, 429] width 44 height 21
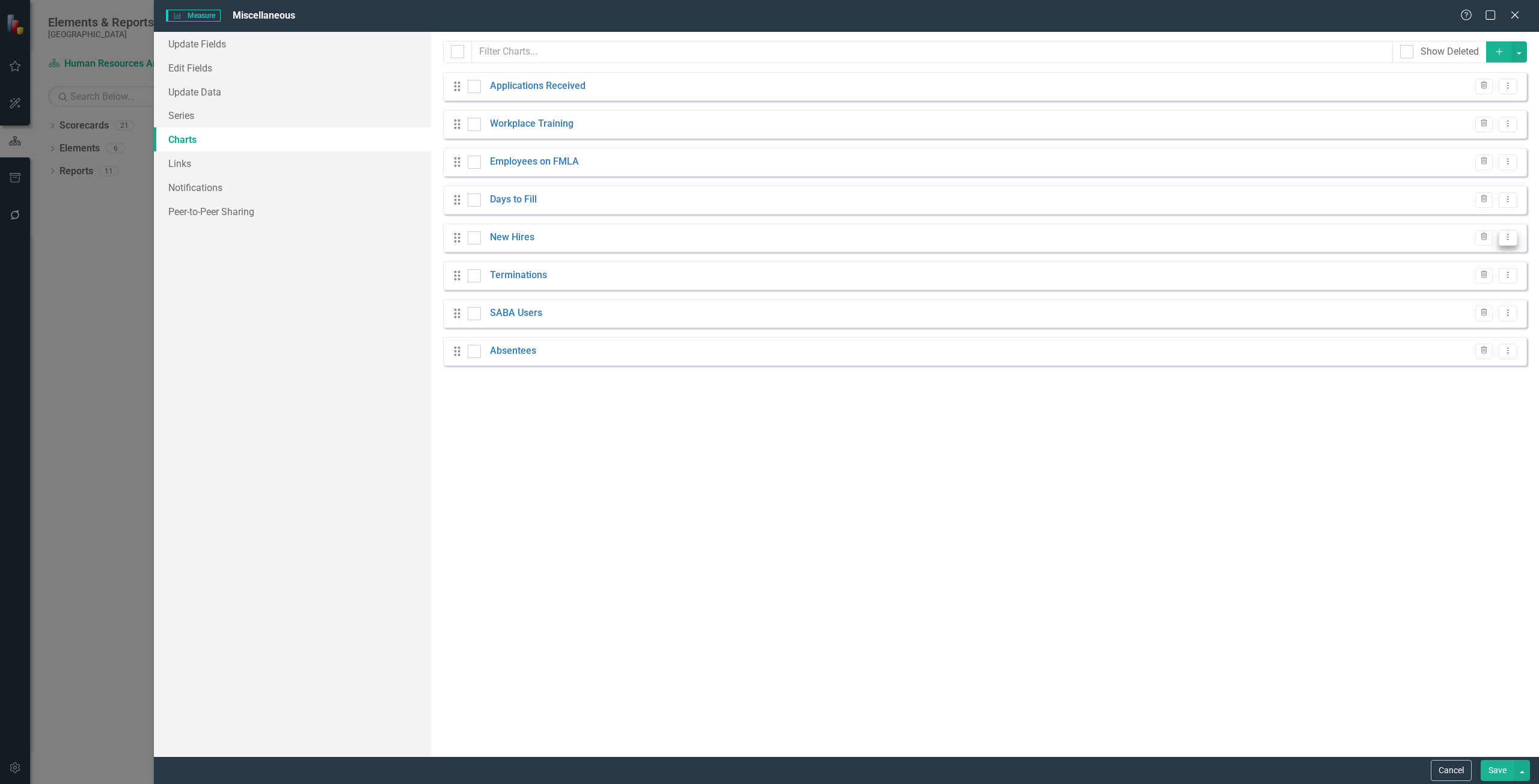
click at [1509, 240] on icon "Dropdown Menu" at bounding box center [1507, 237] width 10 height 8
click at [1476, 254] on link "Edit Edit Chart" at bounding box center [1469, 257] width 95 height 22
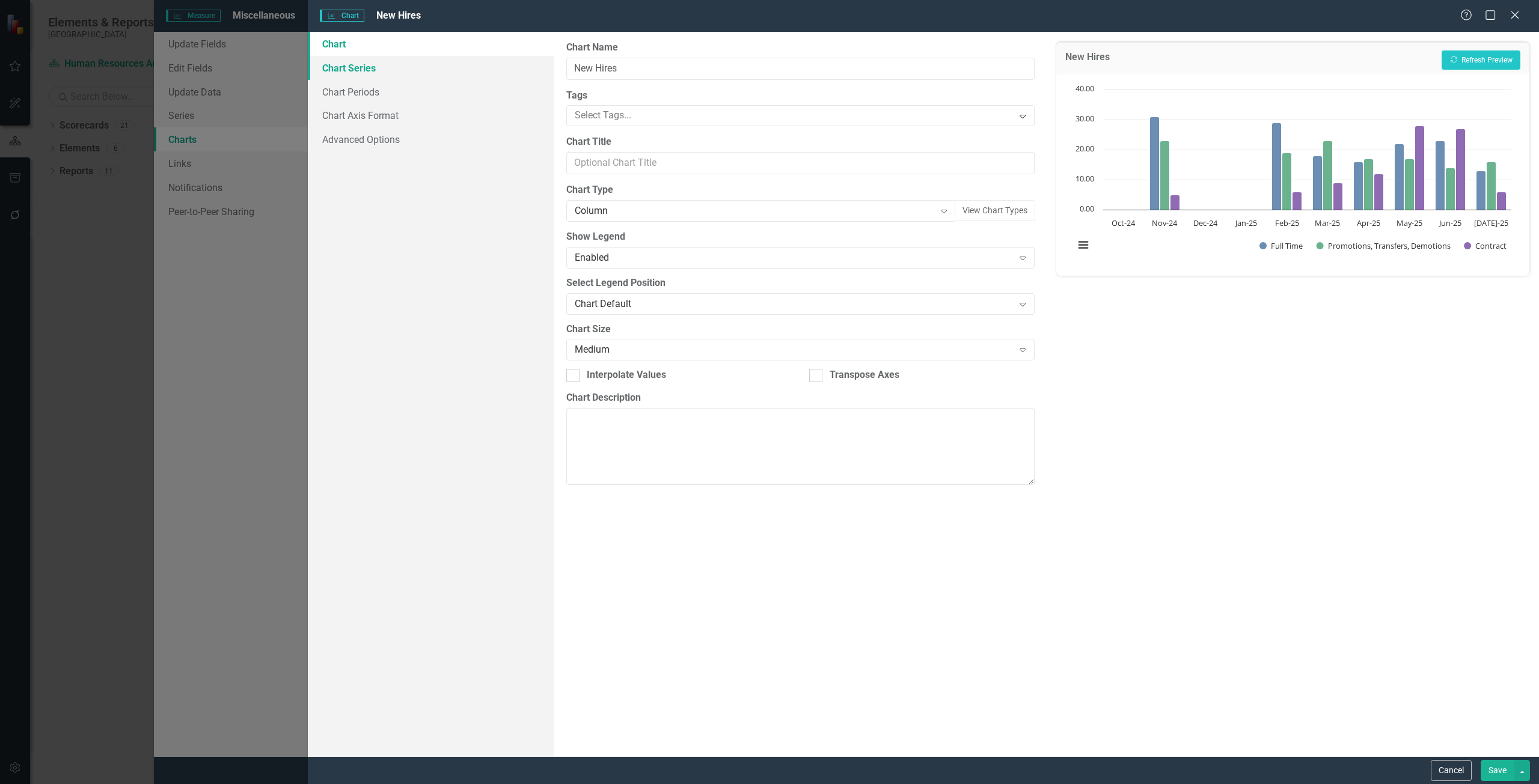
click at [343, 67] on link "Chart Series" at bounding box center [430, 67] width 246 height 24
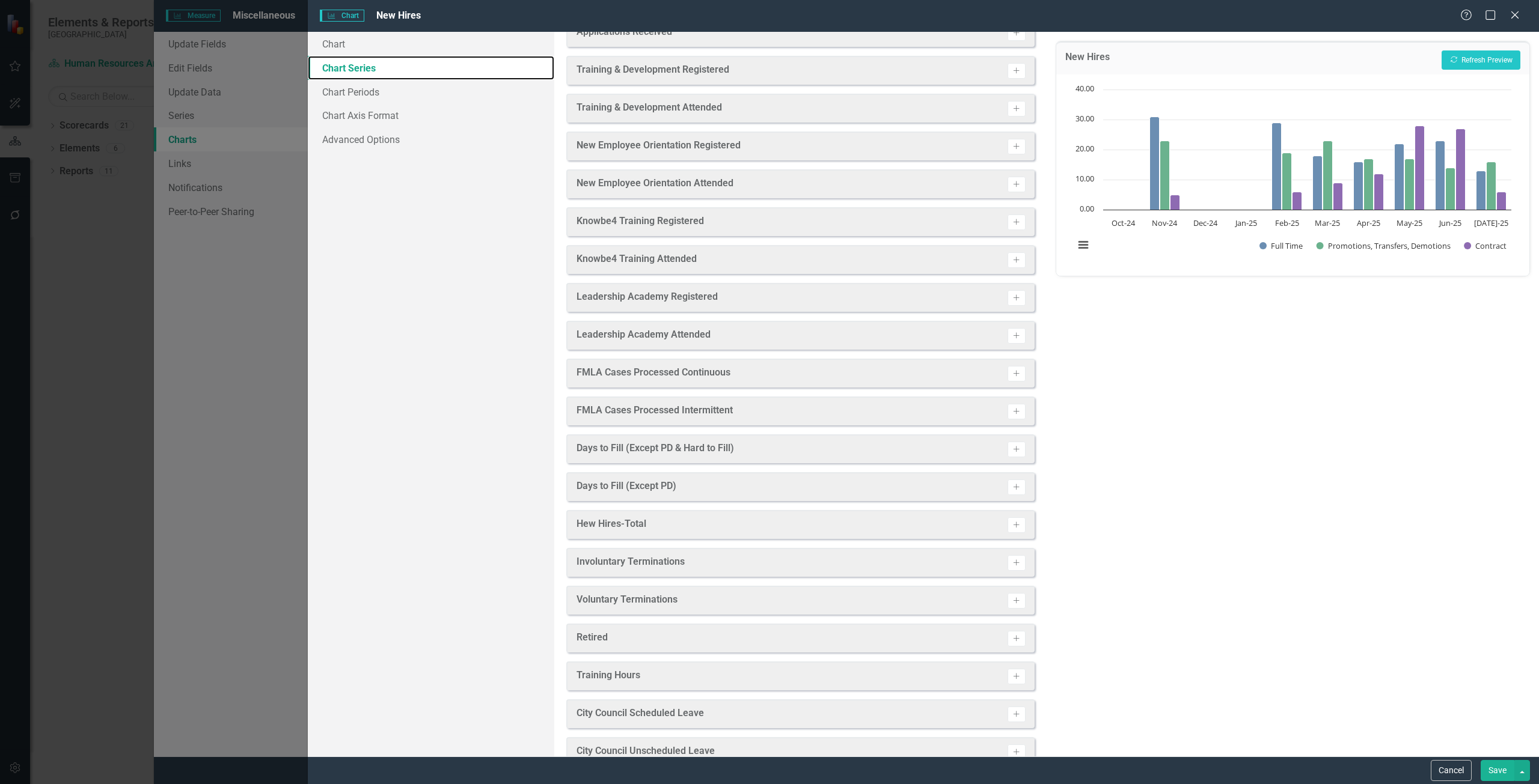
scroll to position [180, 0]
click at [1442, 773] on button "Cancel" at bounding box center [1451, 770] width 41 height 21
